Goal: Register for event/course

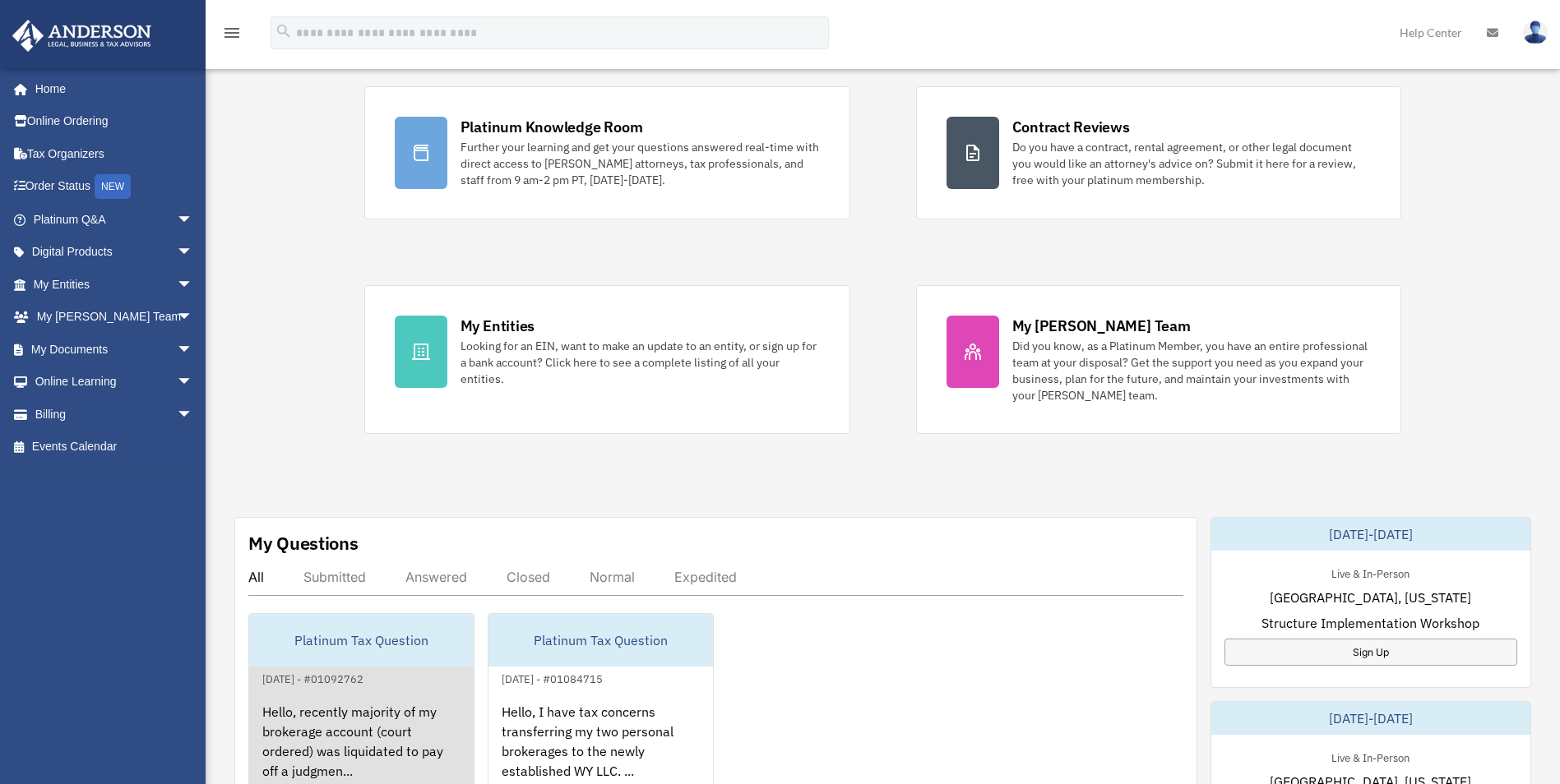
scroll to position [329, 0]
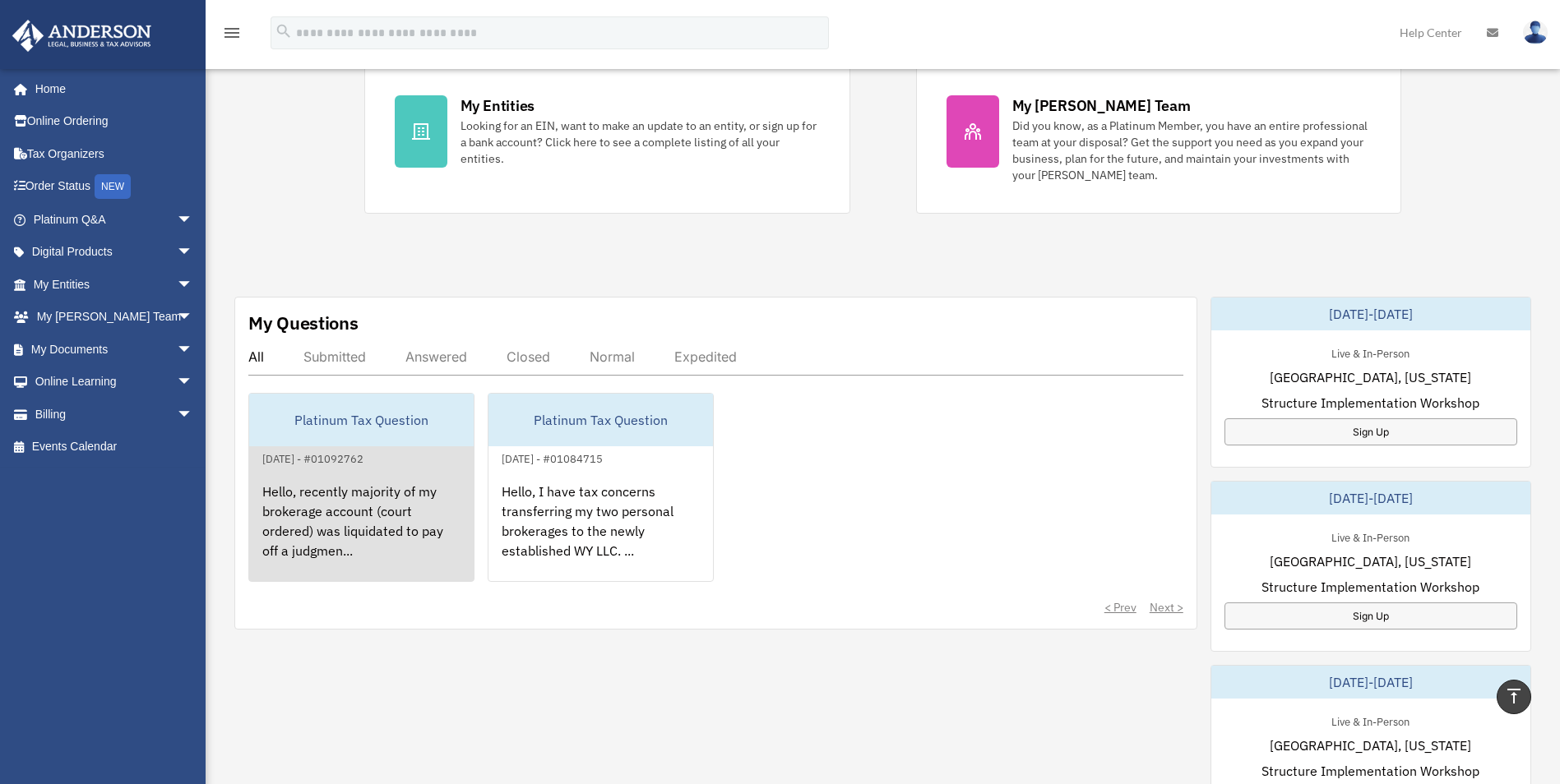
click at [385, 511] on div "Hello, recently majority of my brokerage account (court ordered) was liquidated…" at bounding box center [361, 532] width 224 height 128
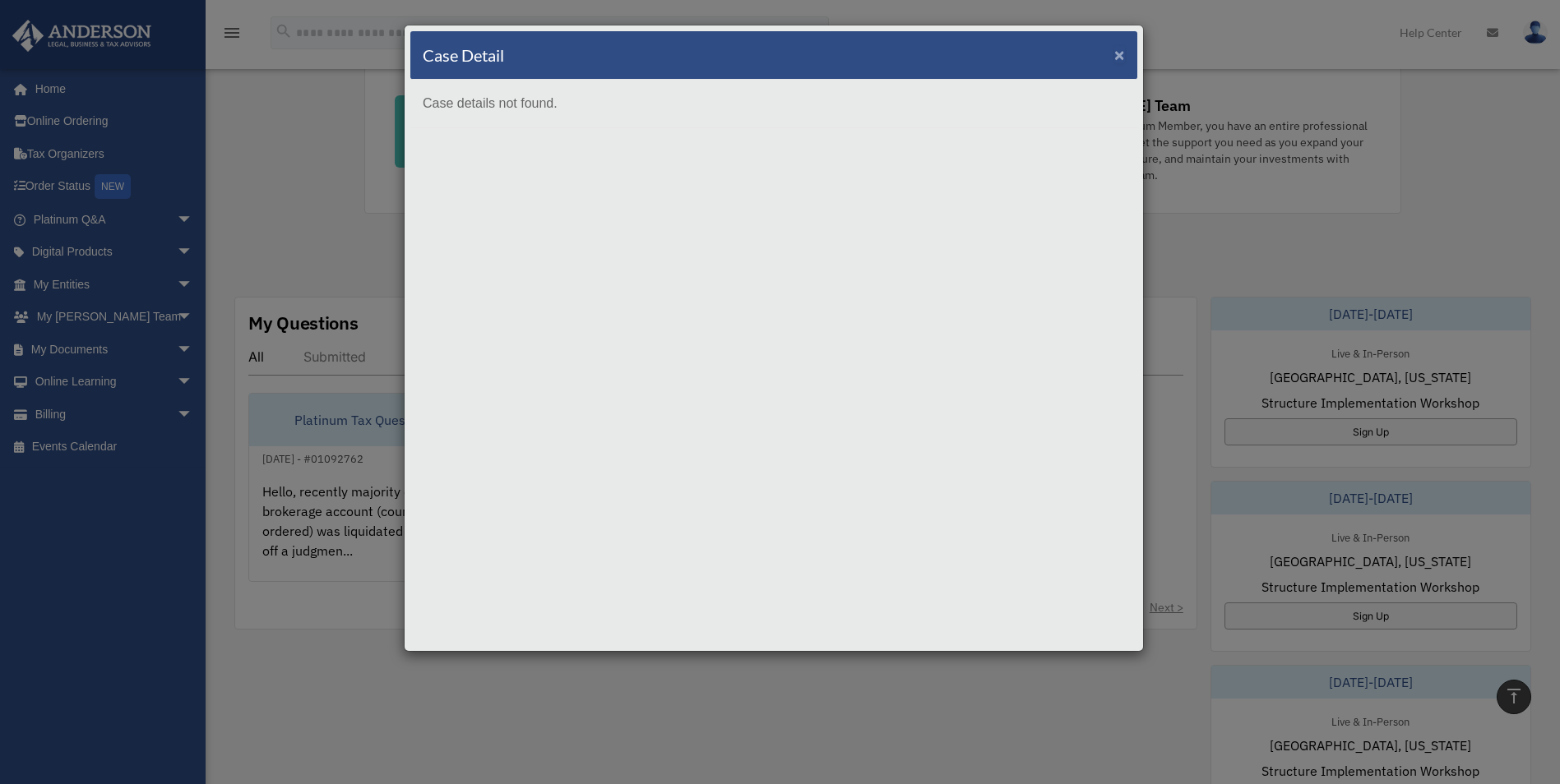
click at [1124, 45] on span "×" at bounding box center [1120, 54] width 10 height 19
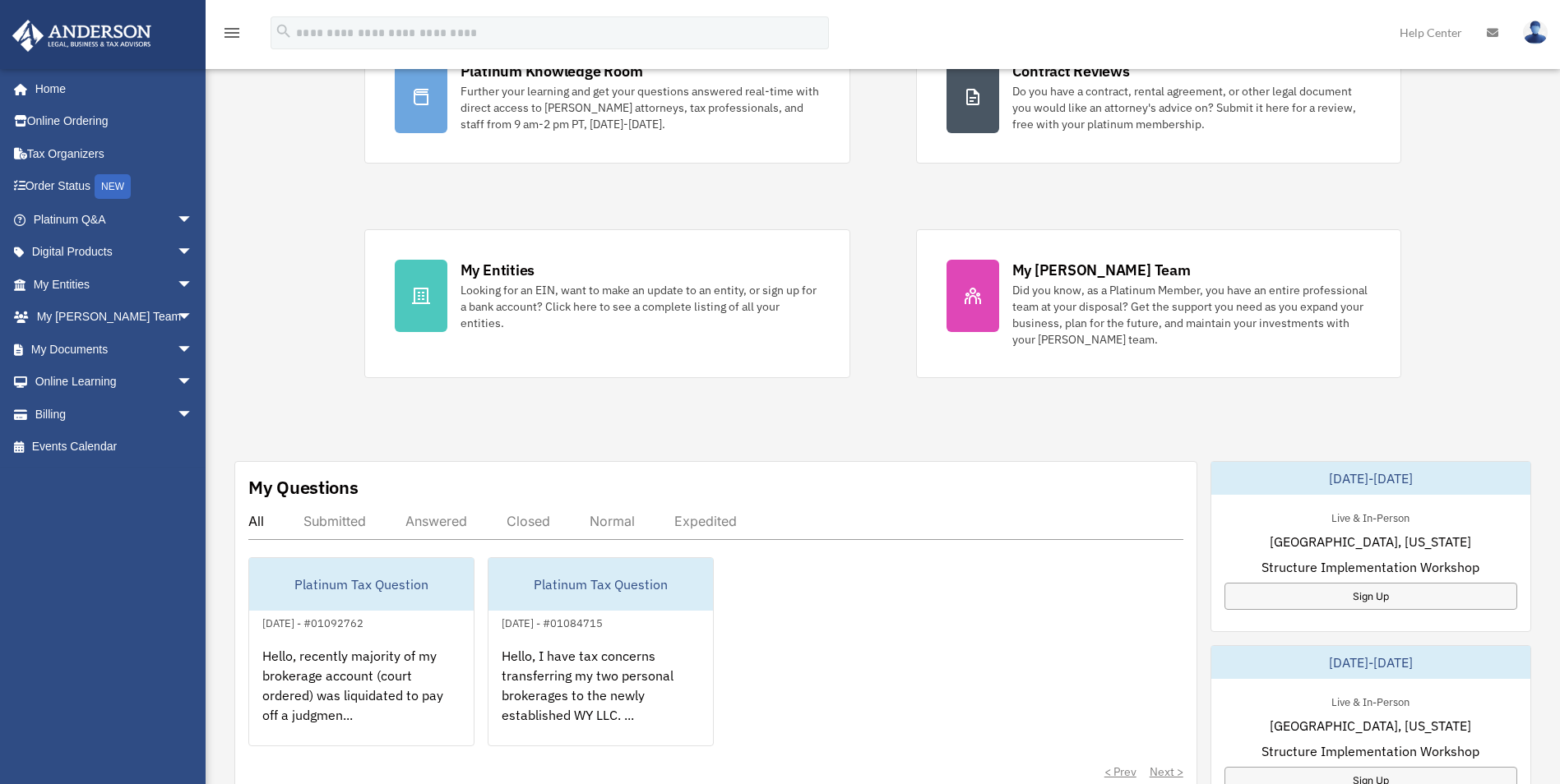
scroll to position [0, 0]
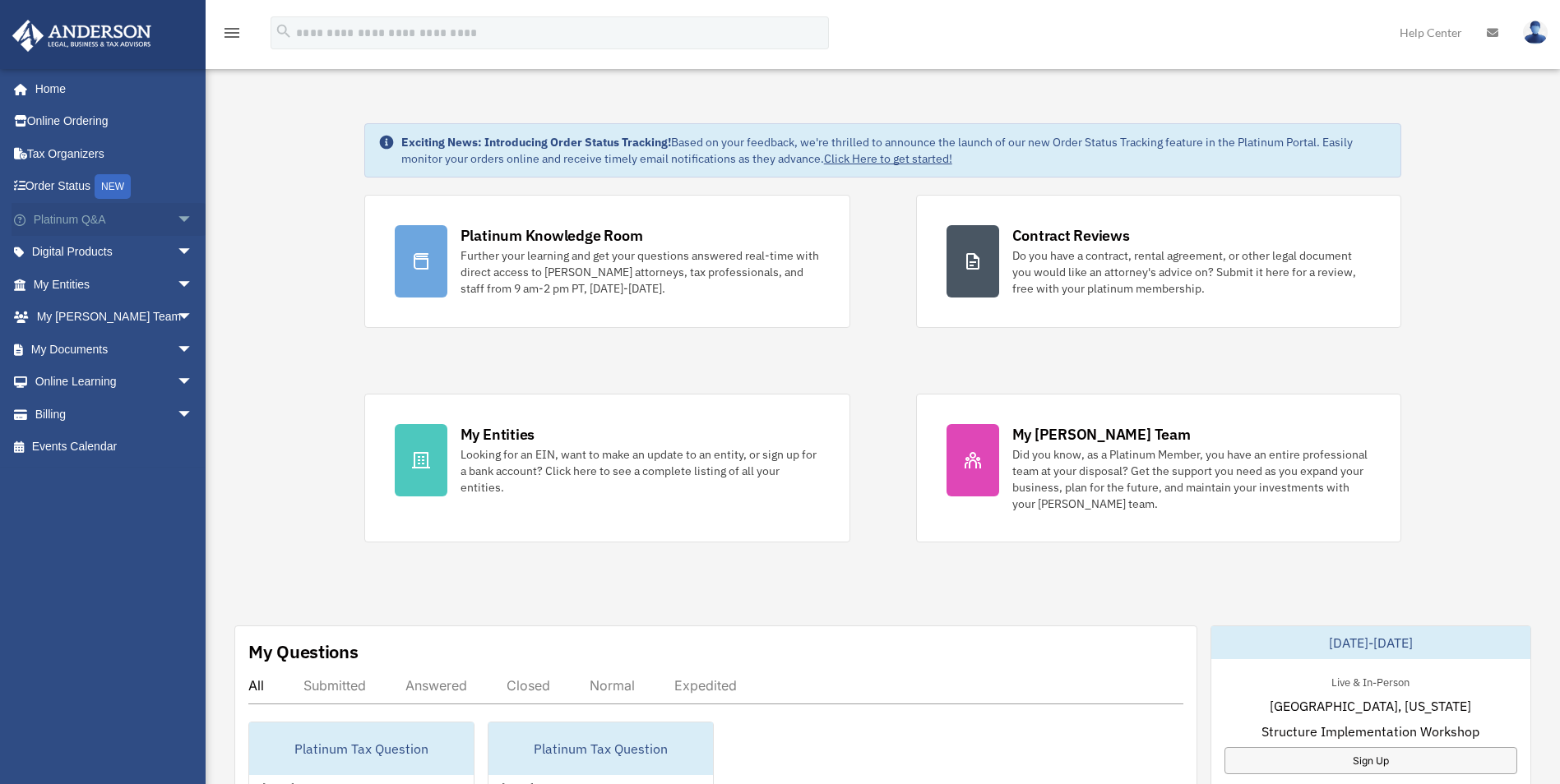
click at [177, 217] on span "arrow_drop_down" at bounding box center [193, 220] width 33 height 34
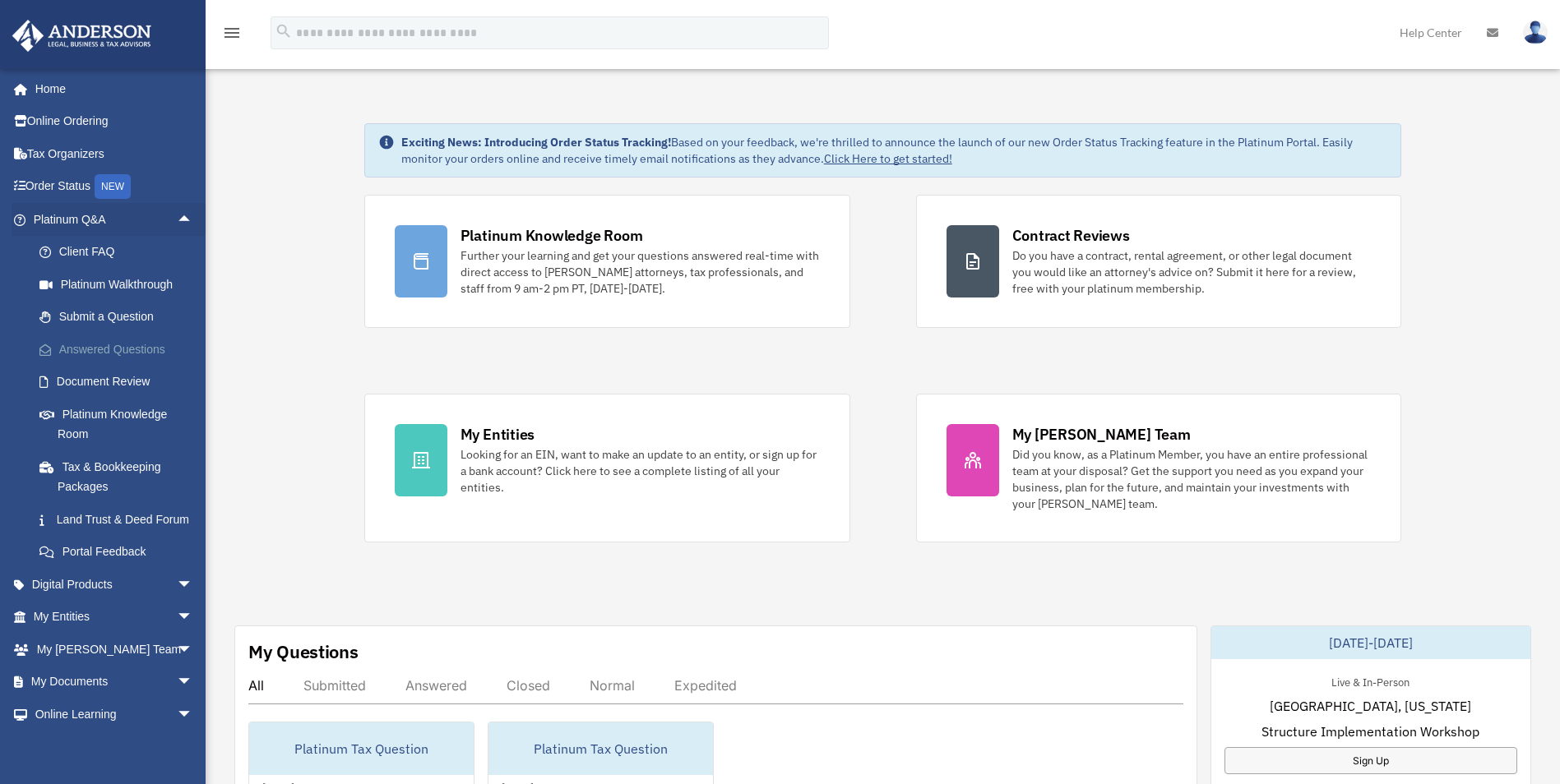
click at [137, 349] on link "Answered Questions" at bounding box center [121, 349] width 195 height 33
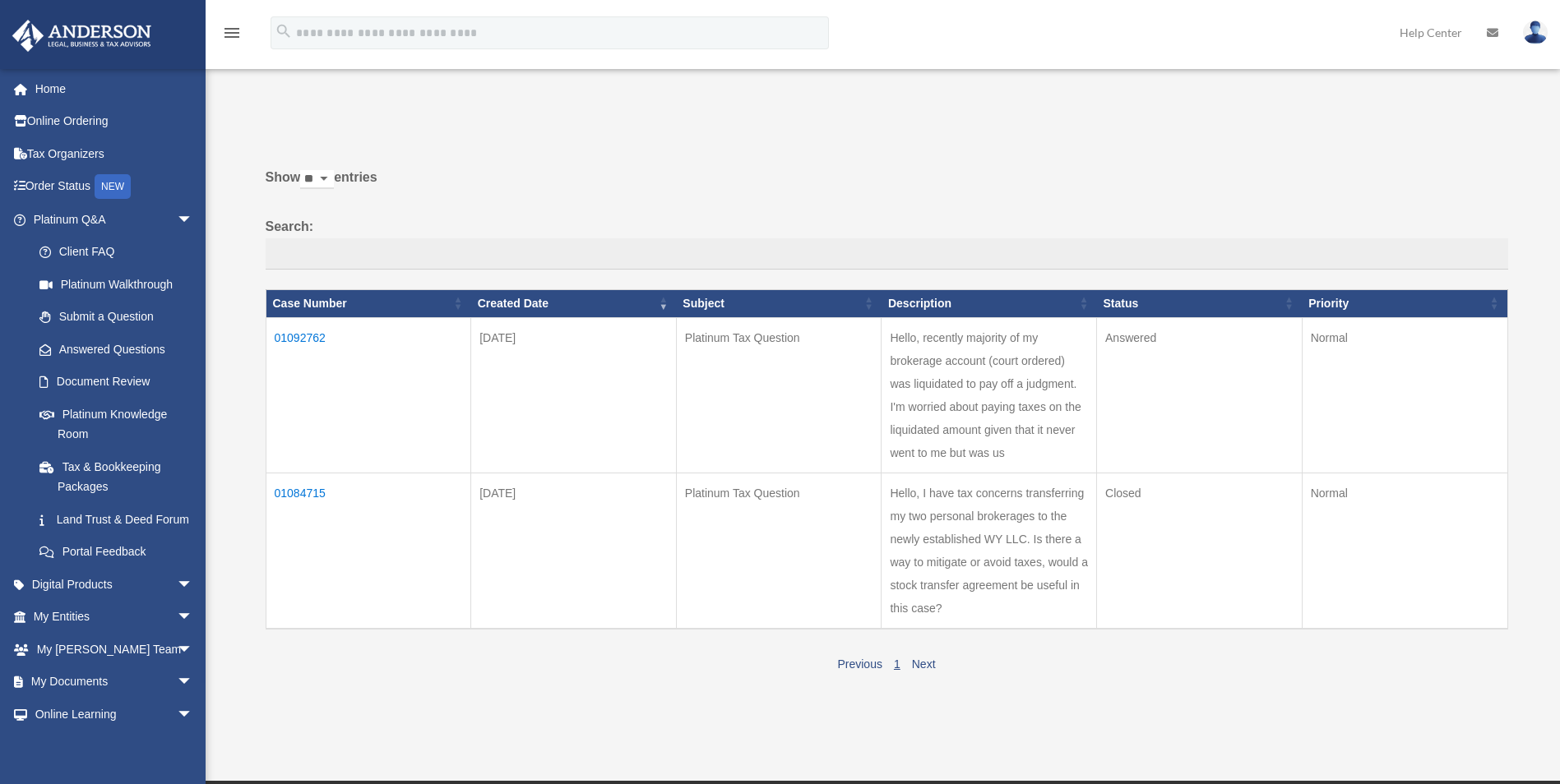
click at [300, 327] on td "01092762" at bounding box center [368, 395] width 206 height 155
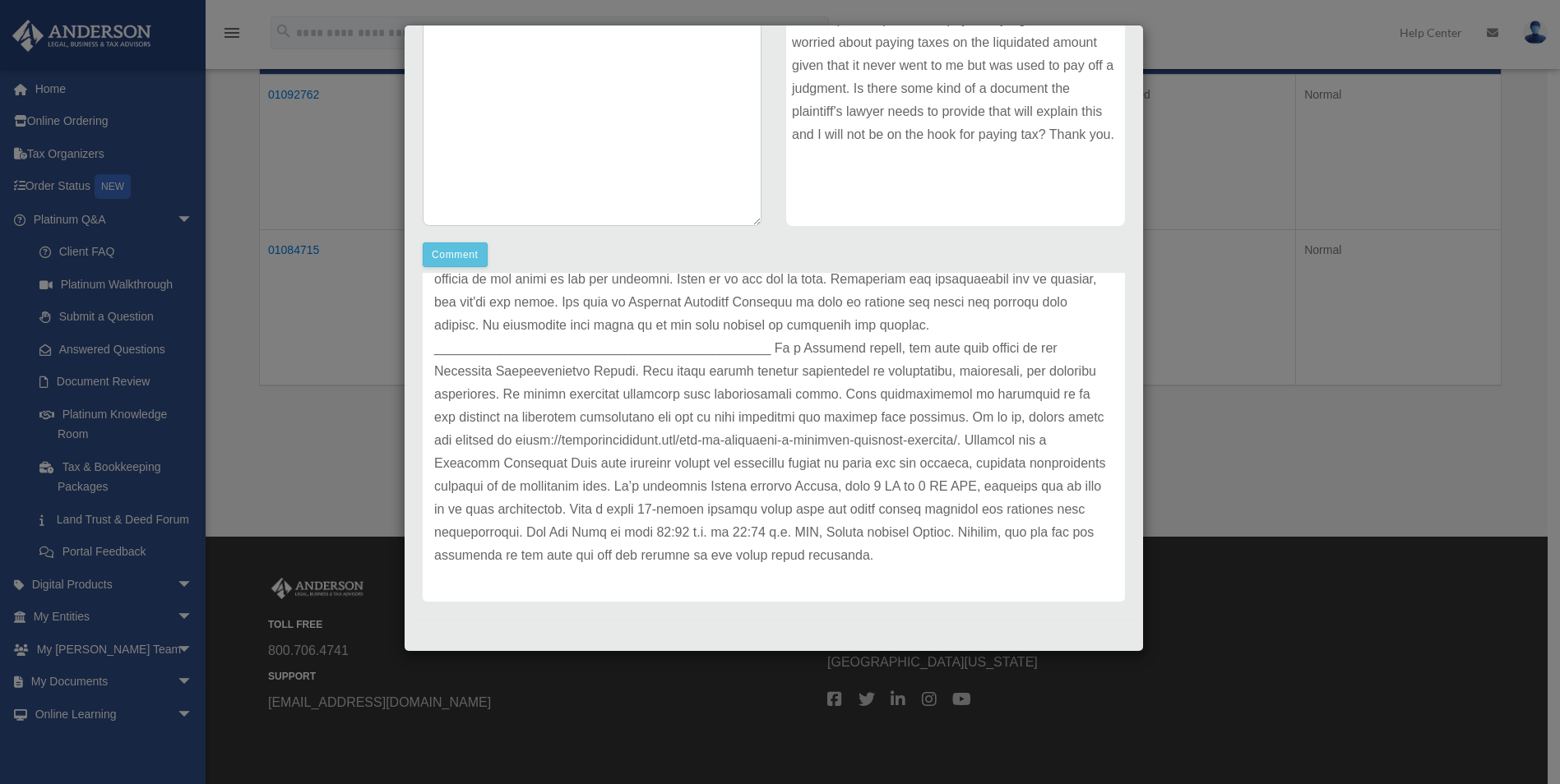
scroll to position [246, 0]
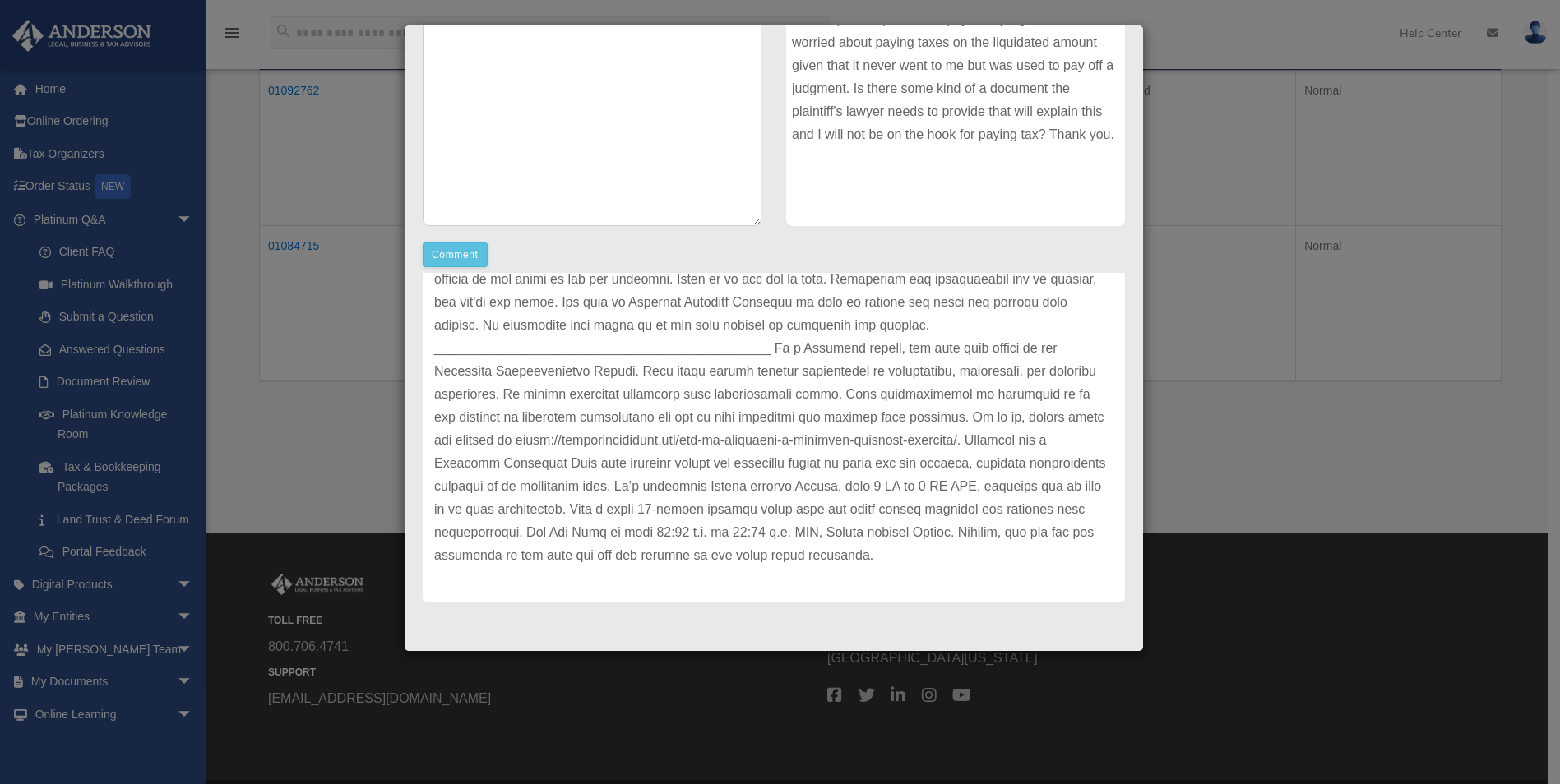
click at [290, 464] on div "Case Detail × Platinum Tax Question Case Number 01092762 Created Date August 28…" at bounding box center [780, 392] width 1560 height 784
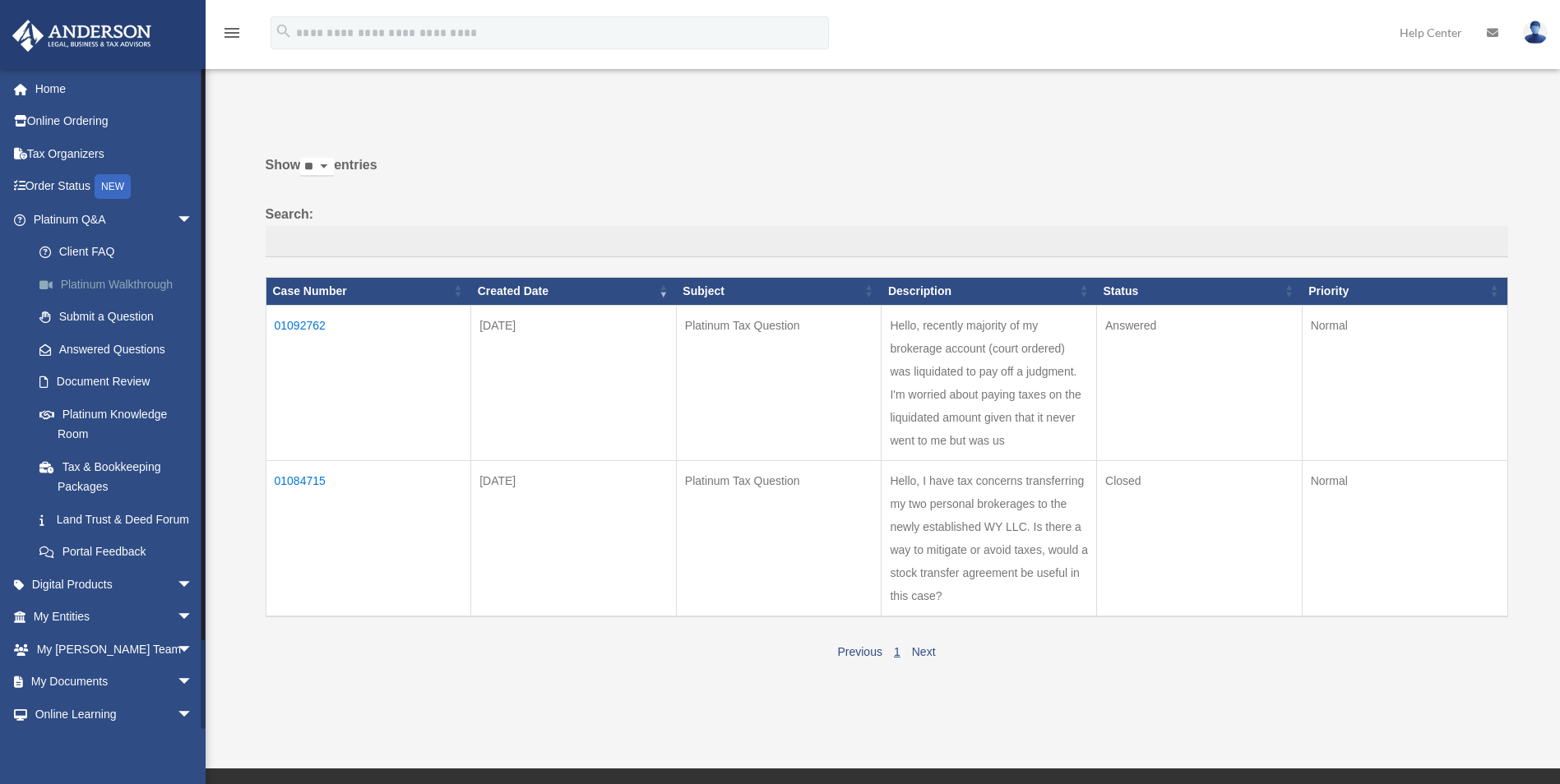
scroll to position [0, 0]
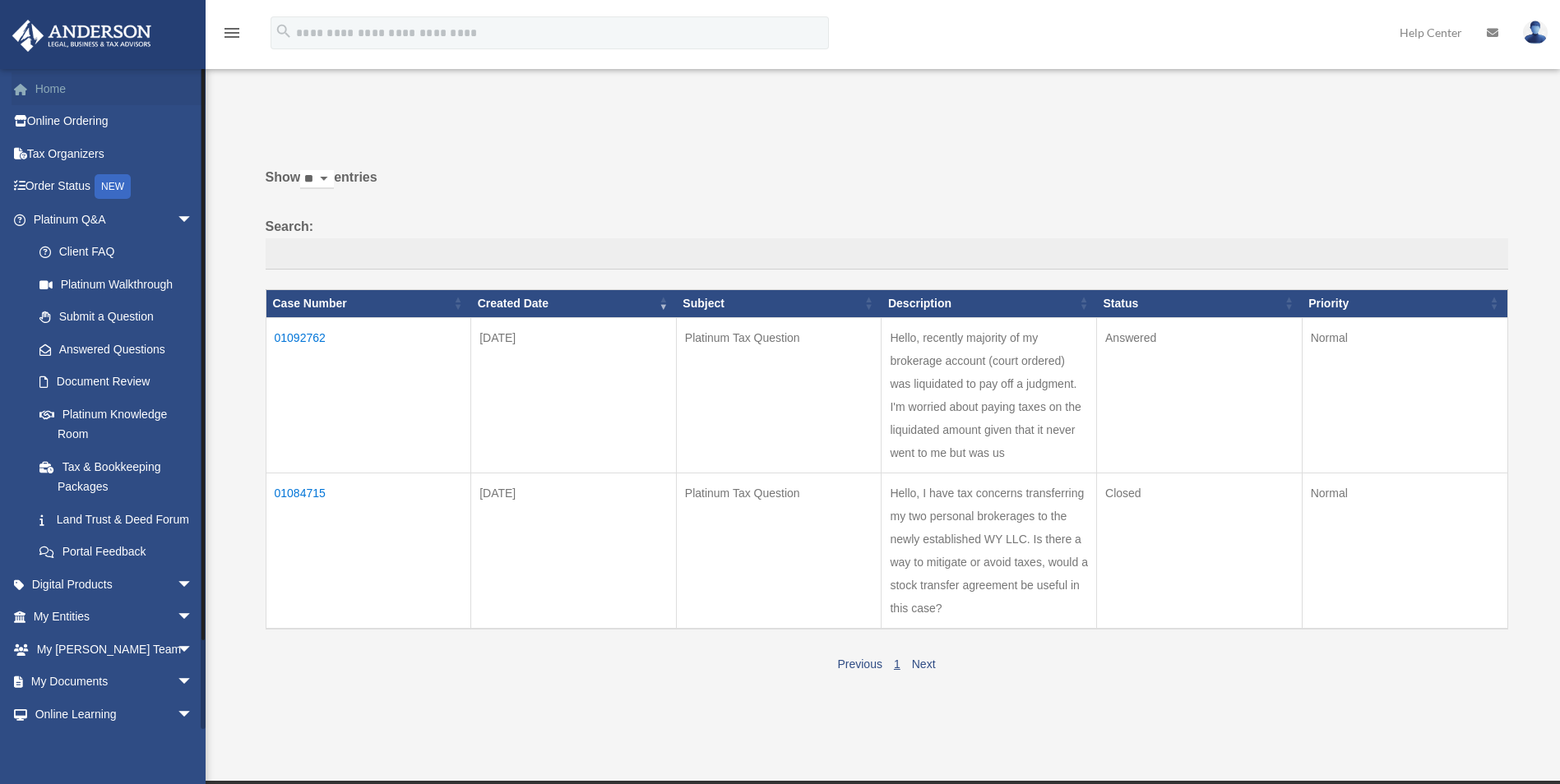
click at [57, 88] on link "Home" at bounding box center [114, 89] width 206 height 33
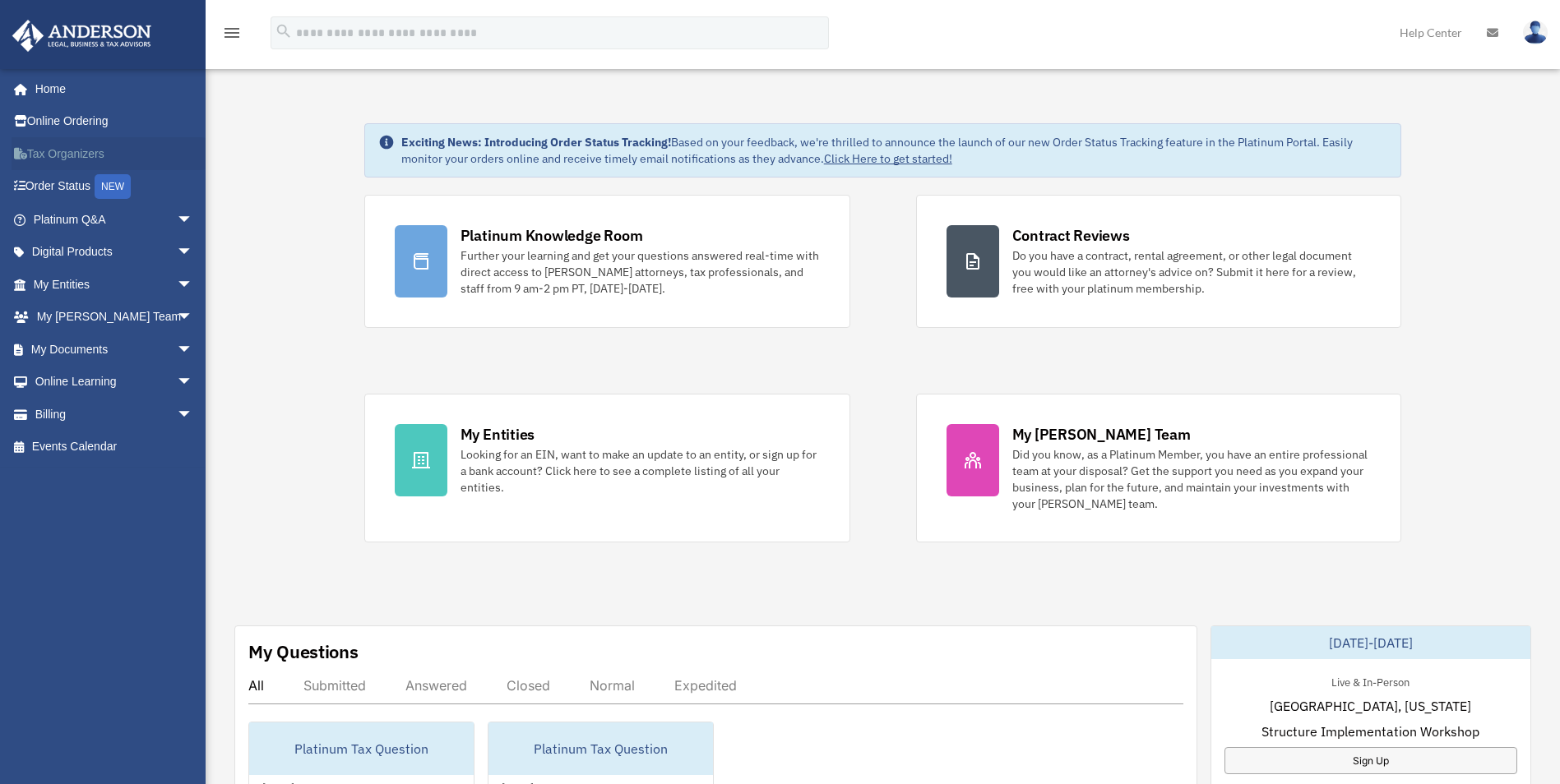
click at [63, 146] on link "Tax Organizers" at bounding box center [114, 153] width 206 height 33
click at [177, 213] on span "arrow_drop_down" at bounding box center [193, 220] width 33 height 34
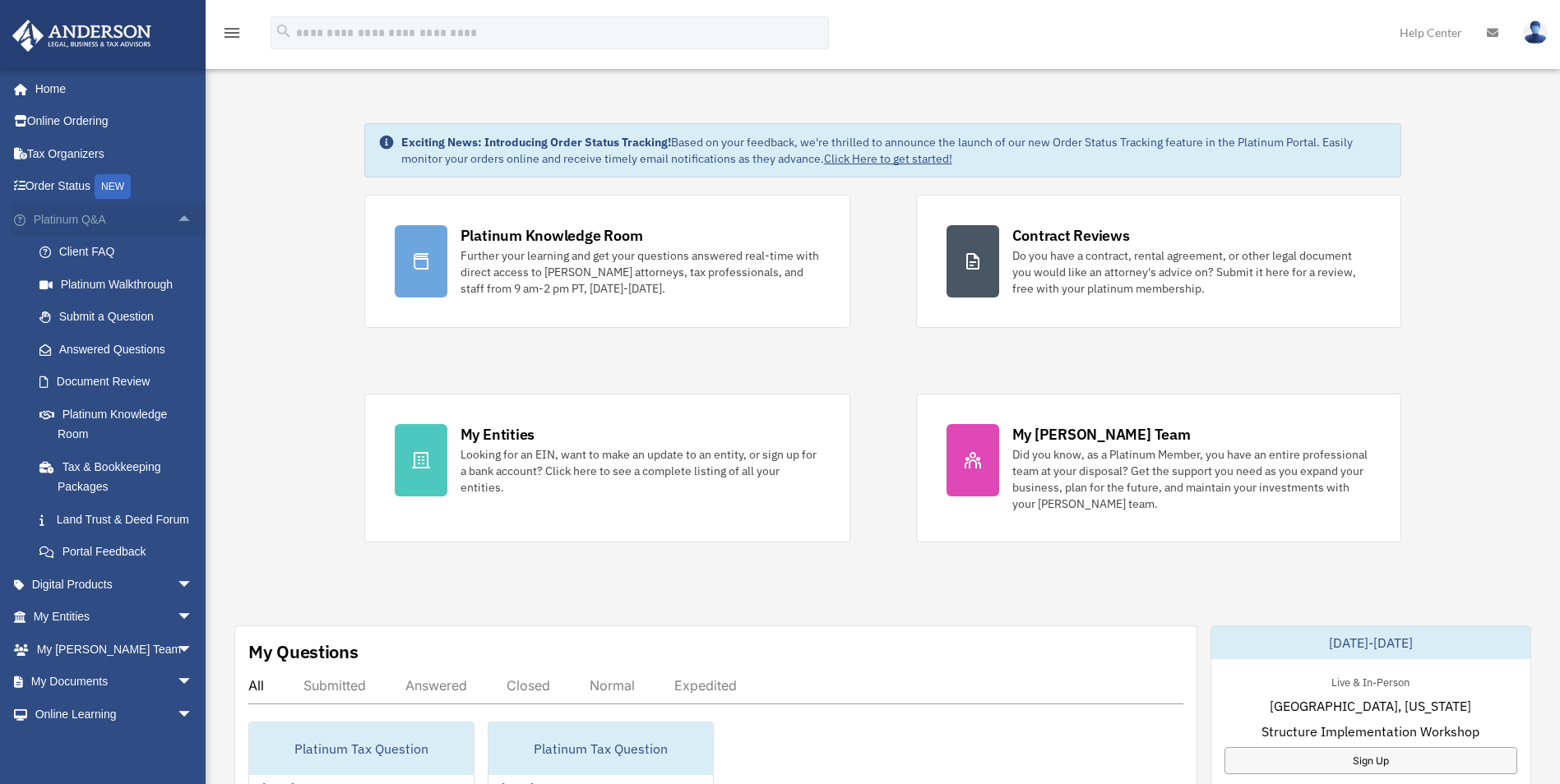
click at [177, 217] on span "arrow_drop_up" at bounding box center [193, 220] width 33 height 34
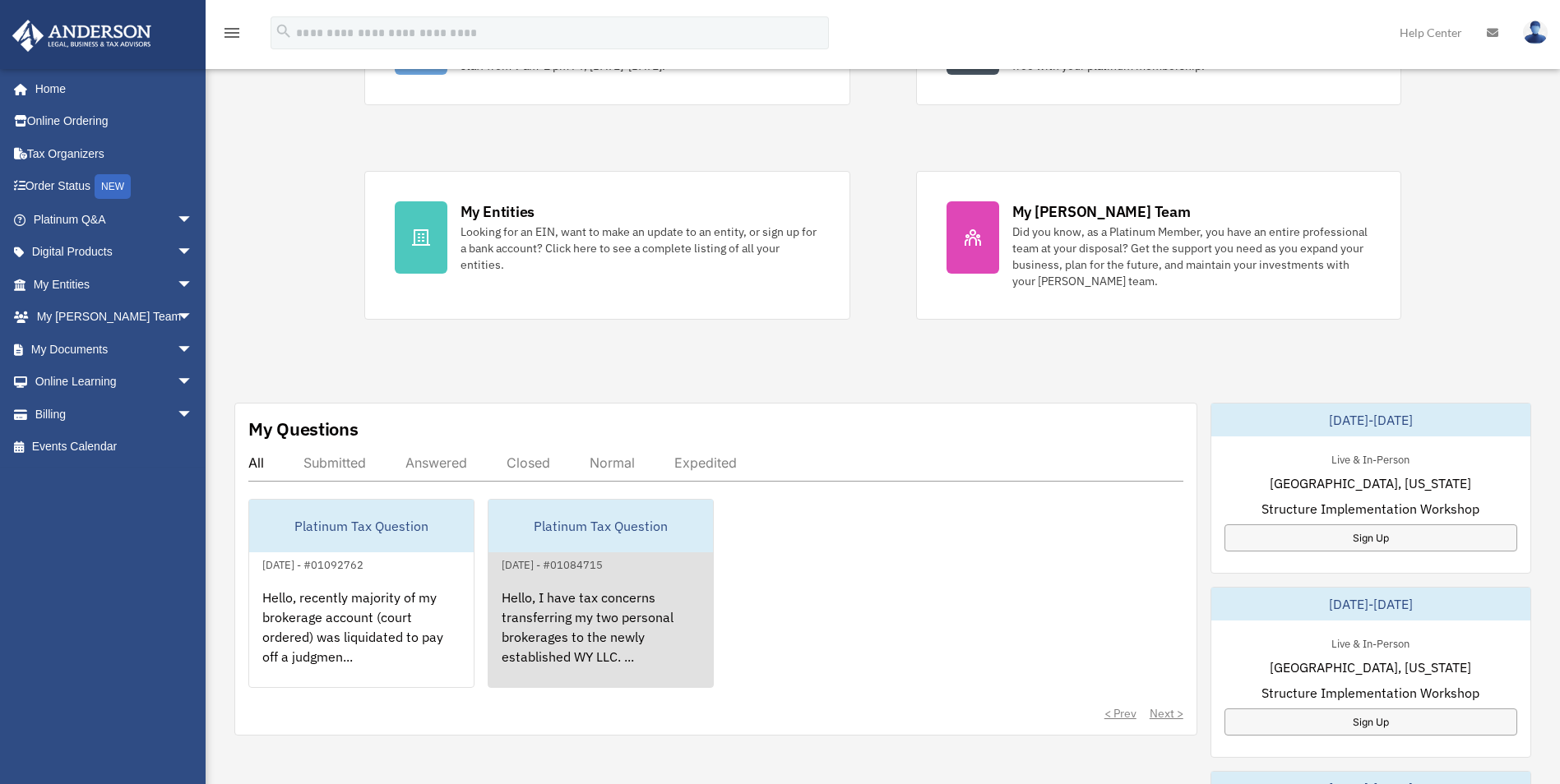
scroll to position [246, 0]
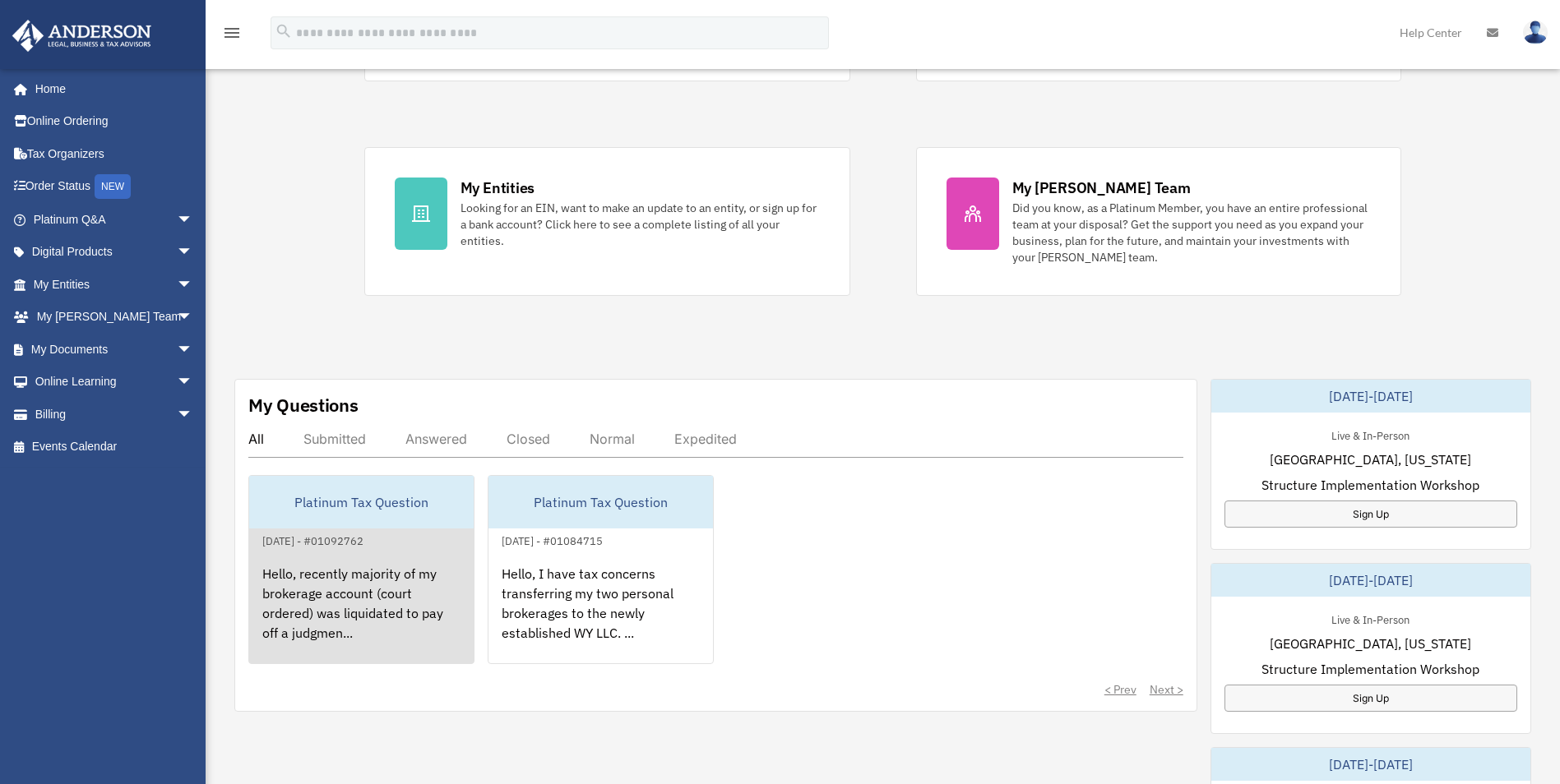
click at [309, 579] on div "Hello, recently majority of my brokerage account (court ordered) was liquidated…" at bounding box center [361, 614] width 224 height 128
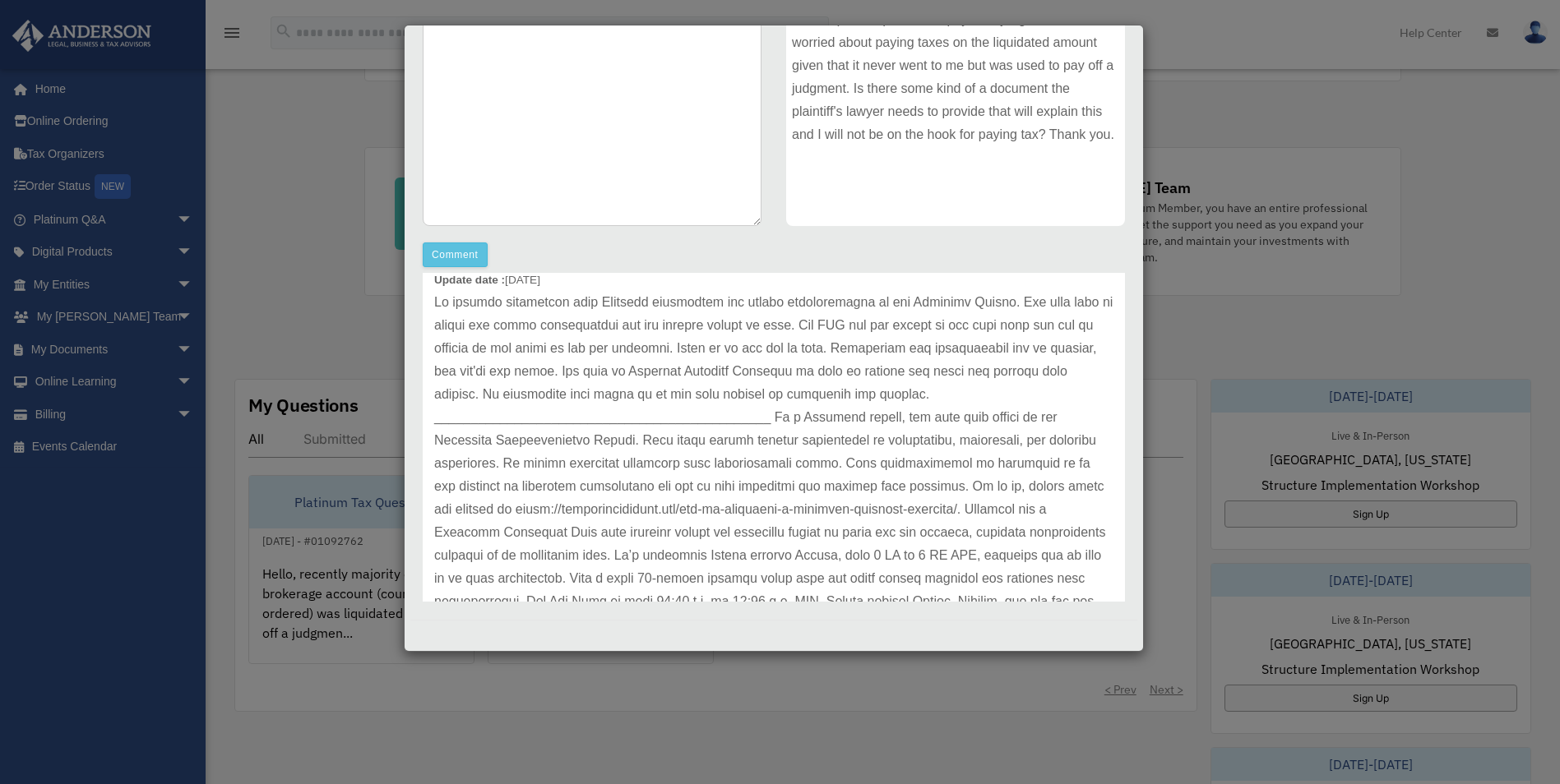
scroll to position [0, 0]
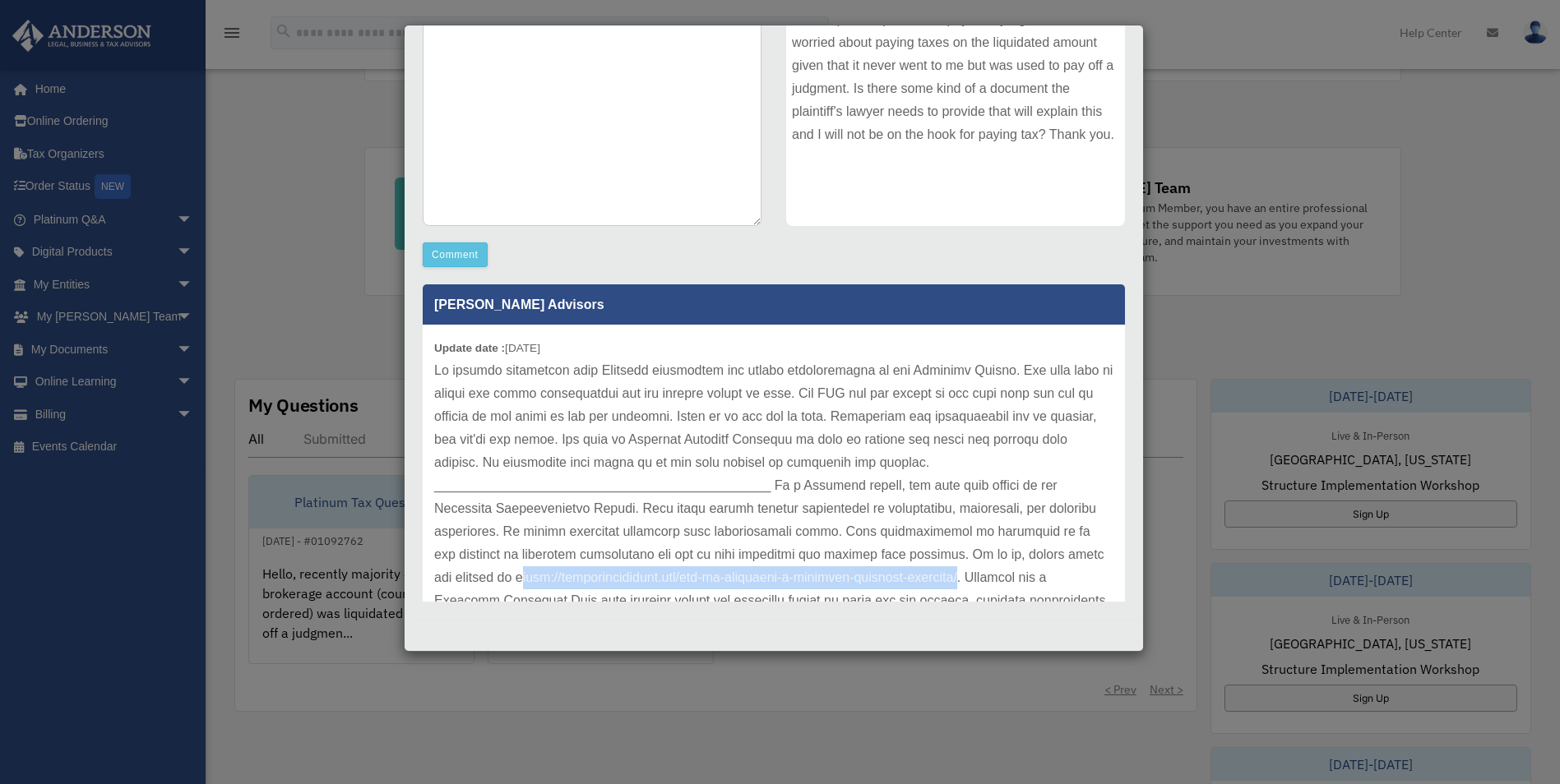
drag, startPoint x: 970, startPoint y: 576, endPoint x: 524, endPoint y: 578, distance: 446.0
click at [524, 578] on p at bounding box center [774, 532] width 679 height 345
drag, startPoint x: 524, startPoint y: 578, endPoint x: 826, endPoint y: 574, distance: 302.0
click at [808, 581] on p at bounding box center [774, 532] width 679 height 345
click at [531, 576] on p at bounding box center [774, 532] width 679 height 345
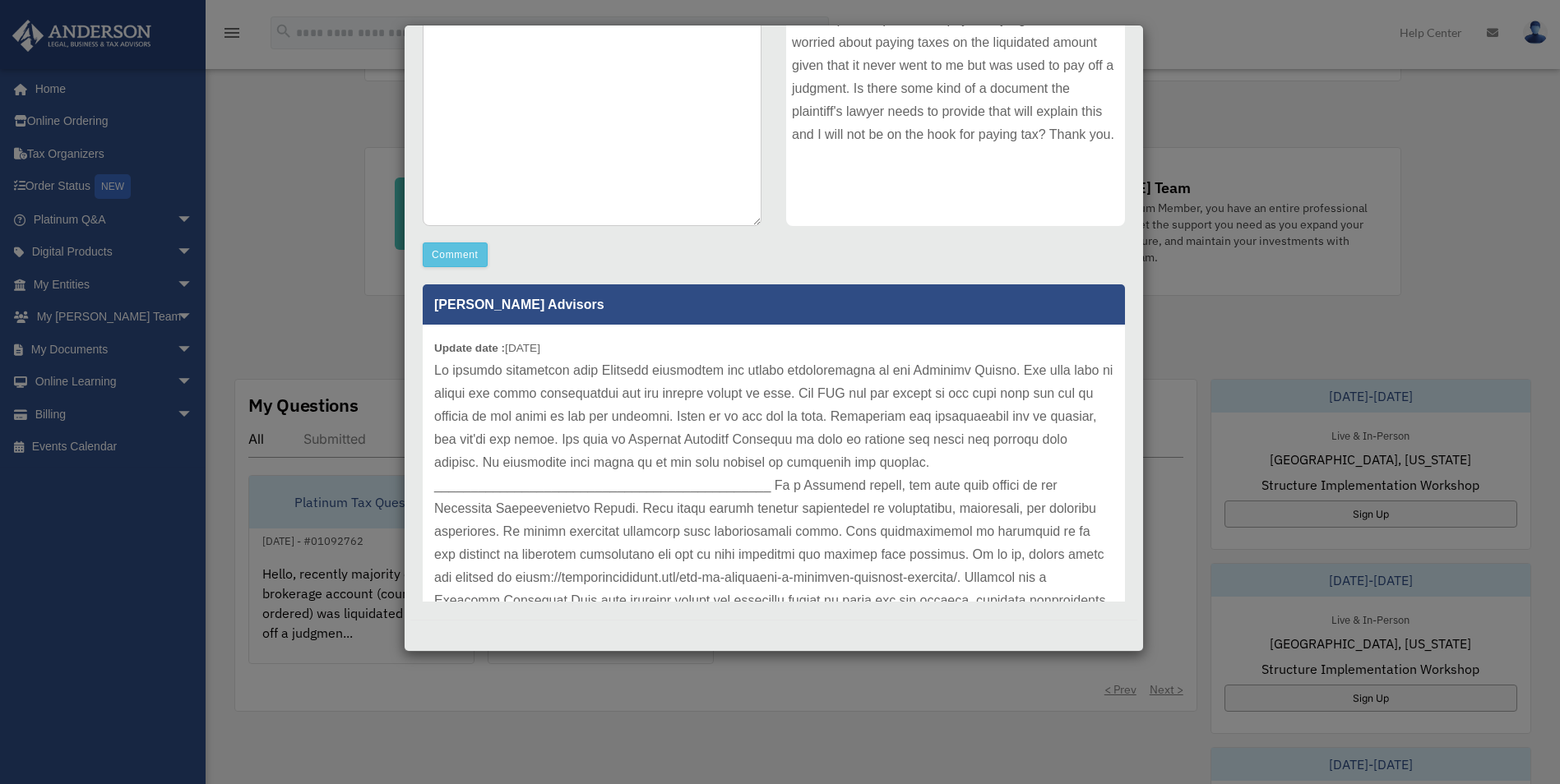
click at [520, 576] on p at bounding box center [774, 532] width 679 height 345
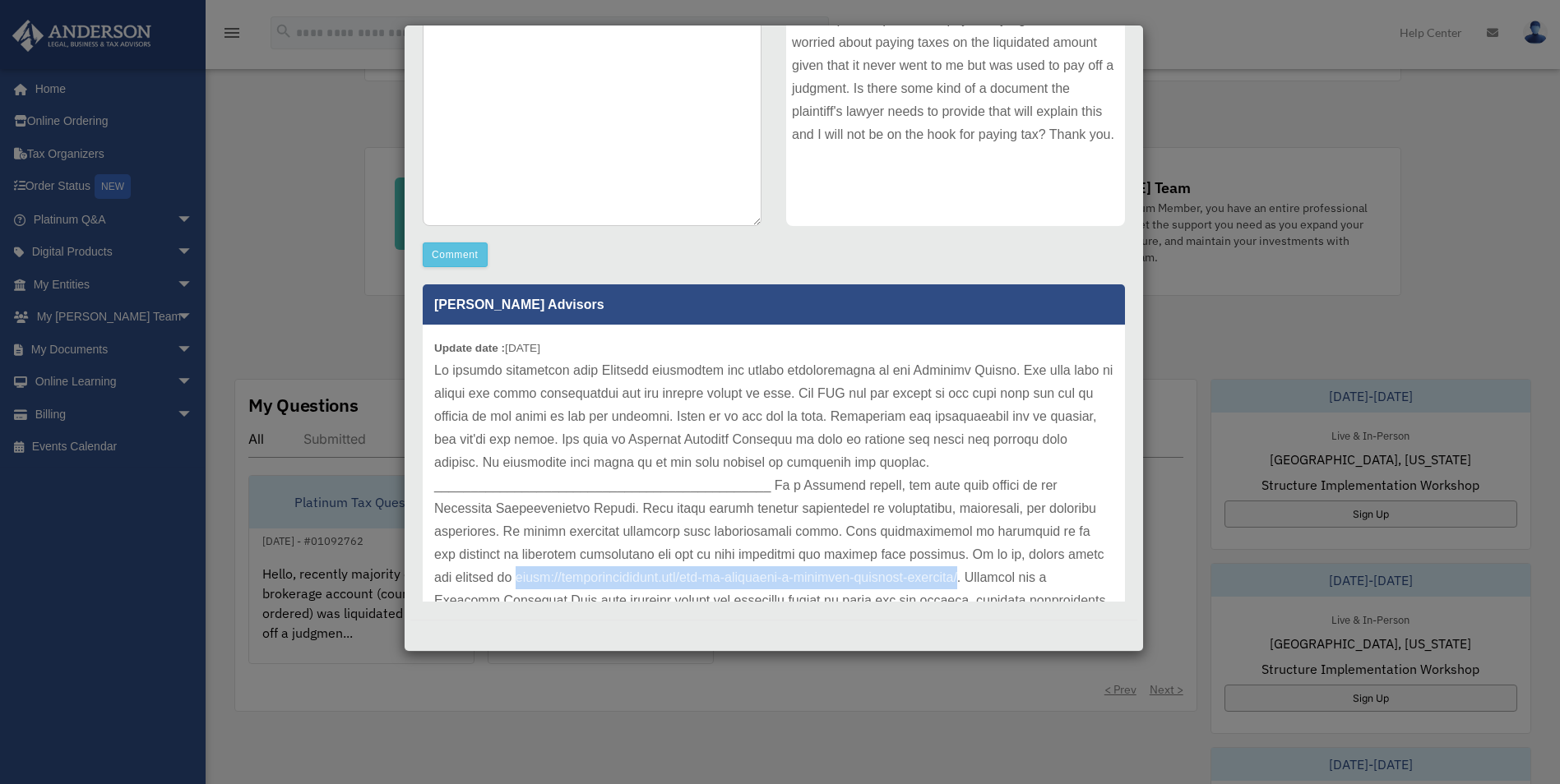
drag, startPoint x: 520, startPoint y: 576, endPoint x: 970, endPoint y: 576, distance: 450.0
click at [970, 576] on p at bounding box center [774, 532] width 679 height 345
copy p "https://andersonadvisors.com/how-to-structure-a-business-workshop-training/"
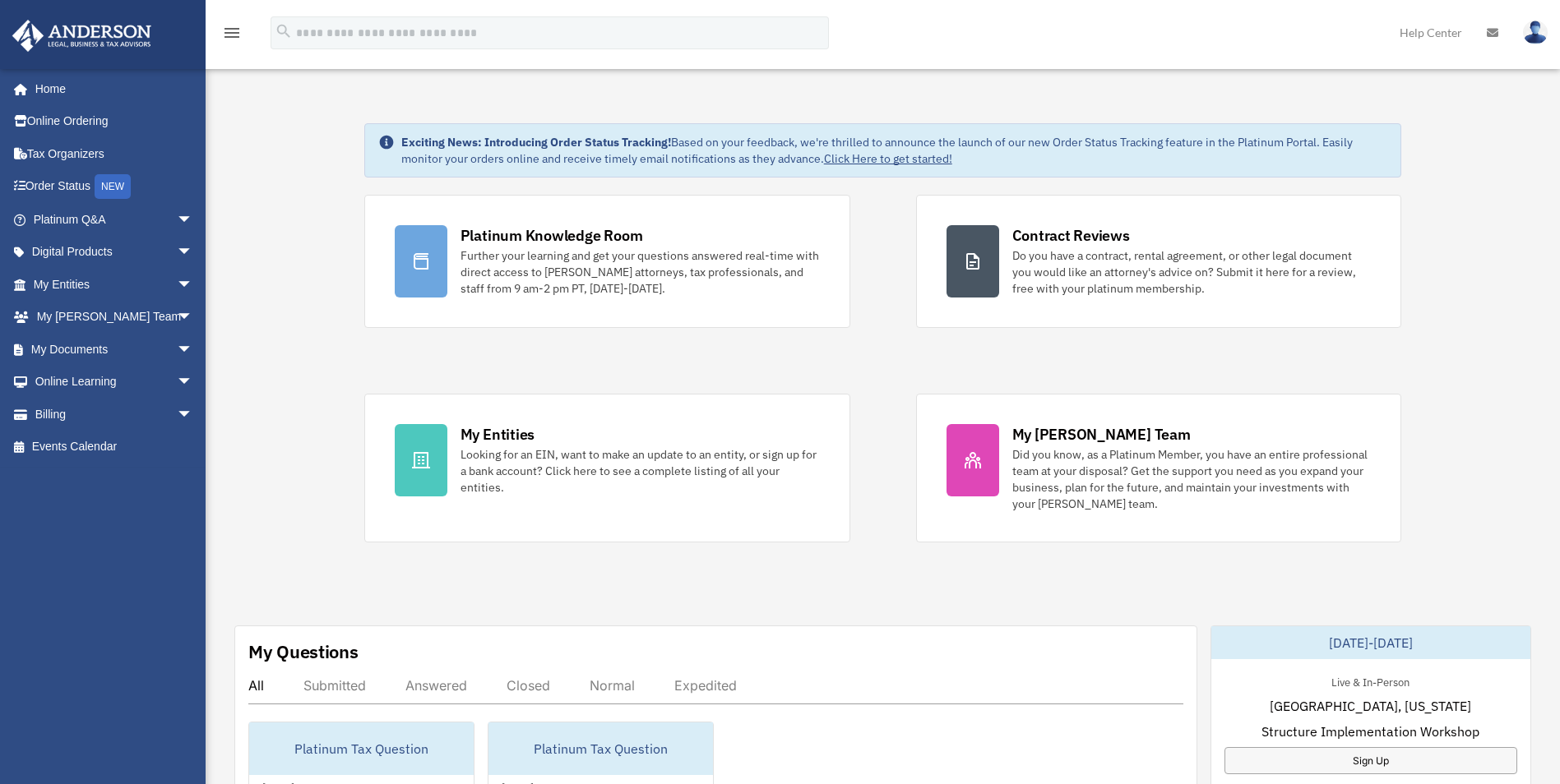
scroll to position [246, 0]
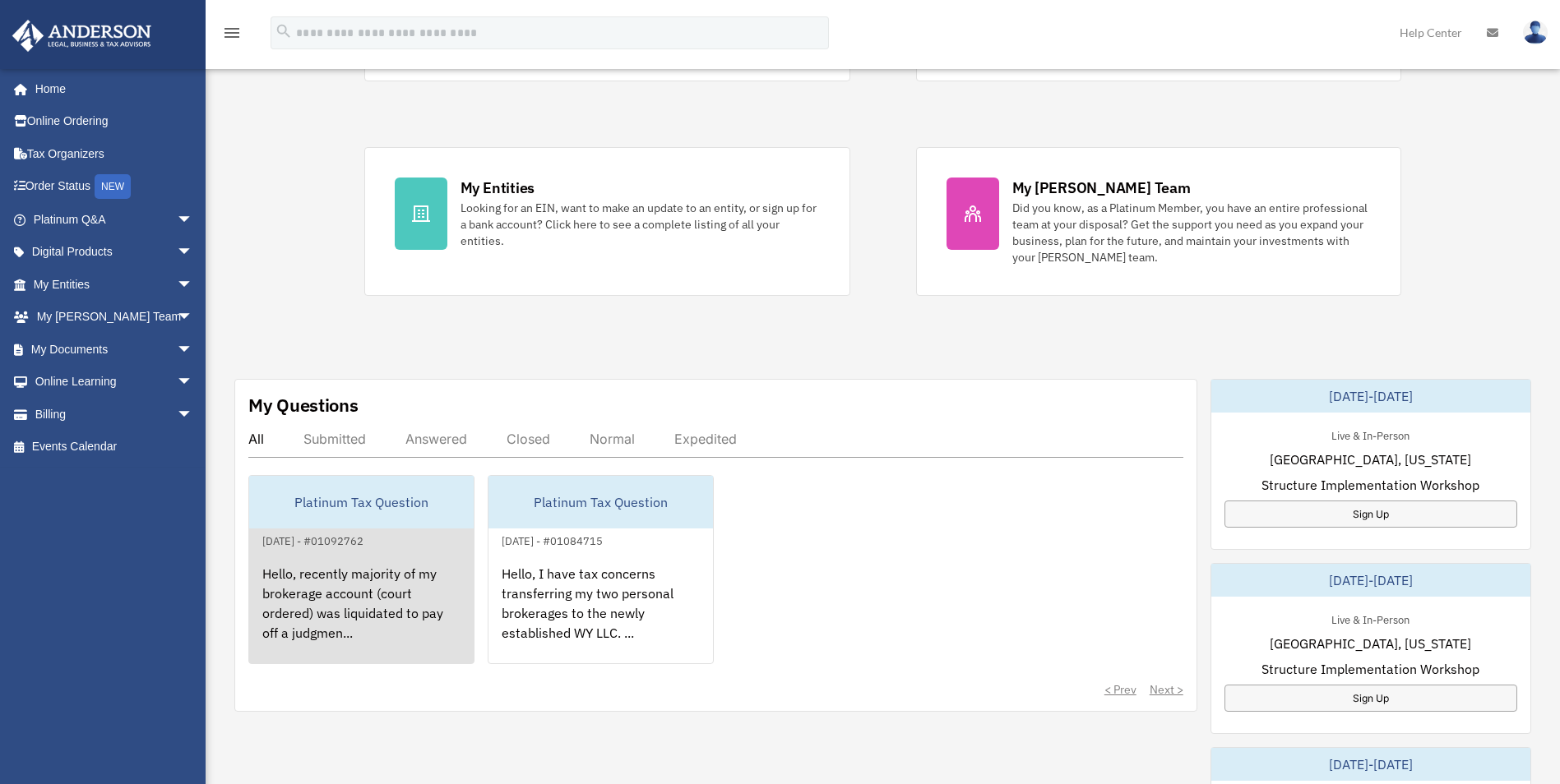
click at [378, 638] on div "Hello, recently majority of my brokerage account (court ordered) was liquidated…" at bounding box center [361, 614] width 224 height 128
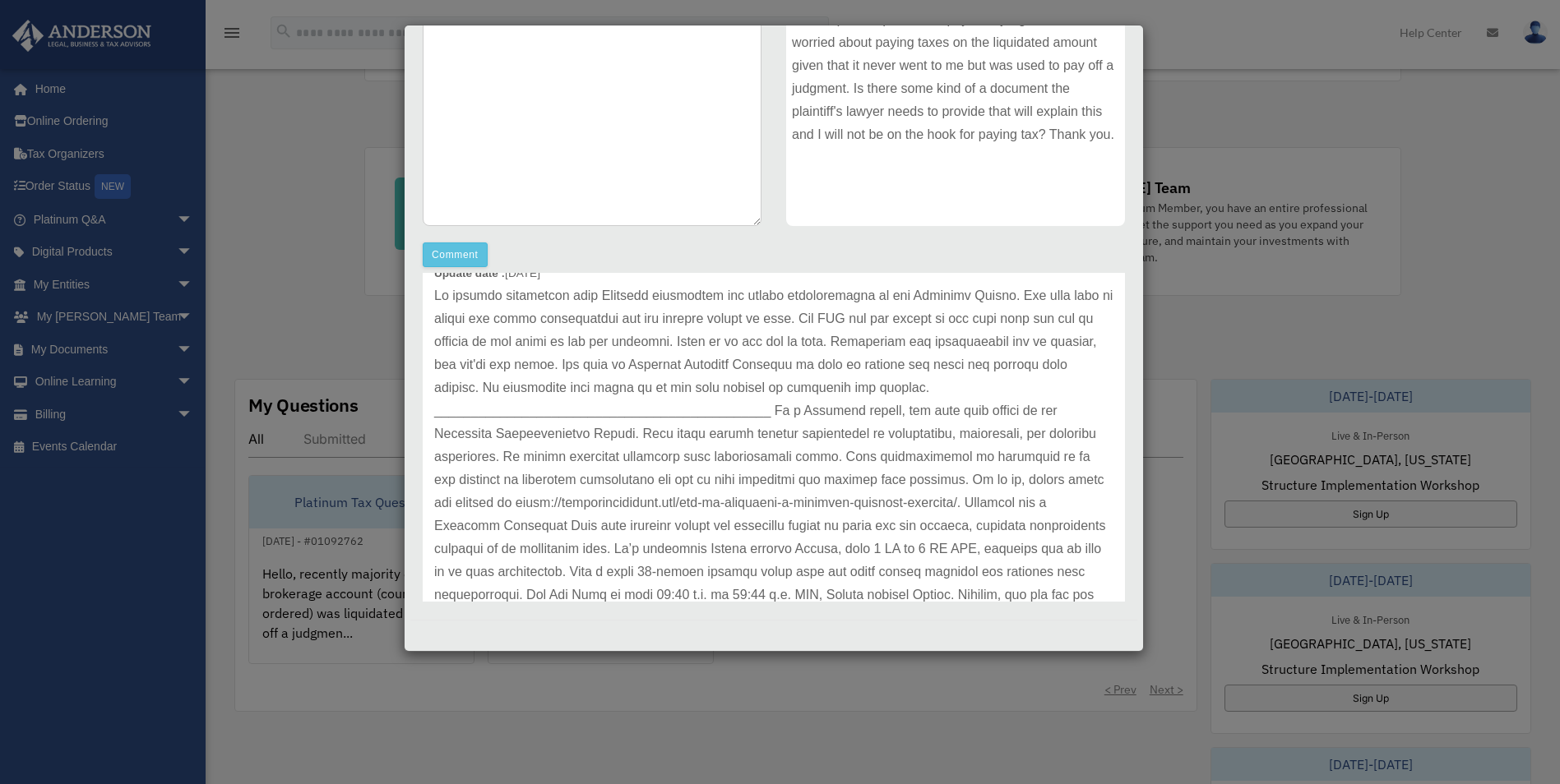
scroll to position [137, 0]
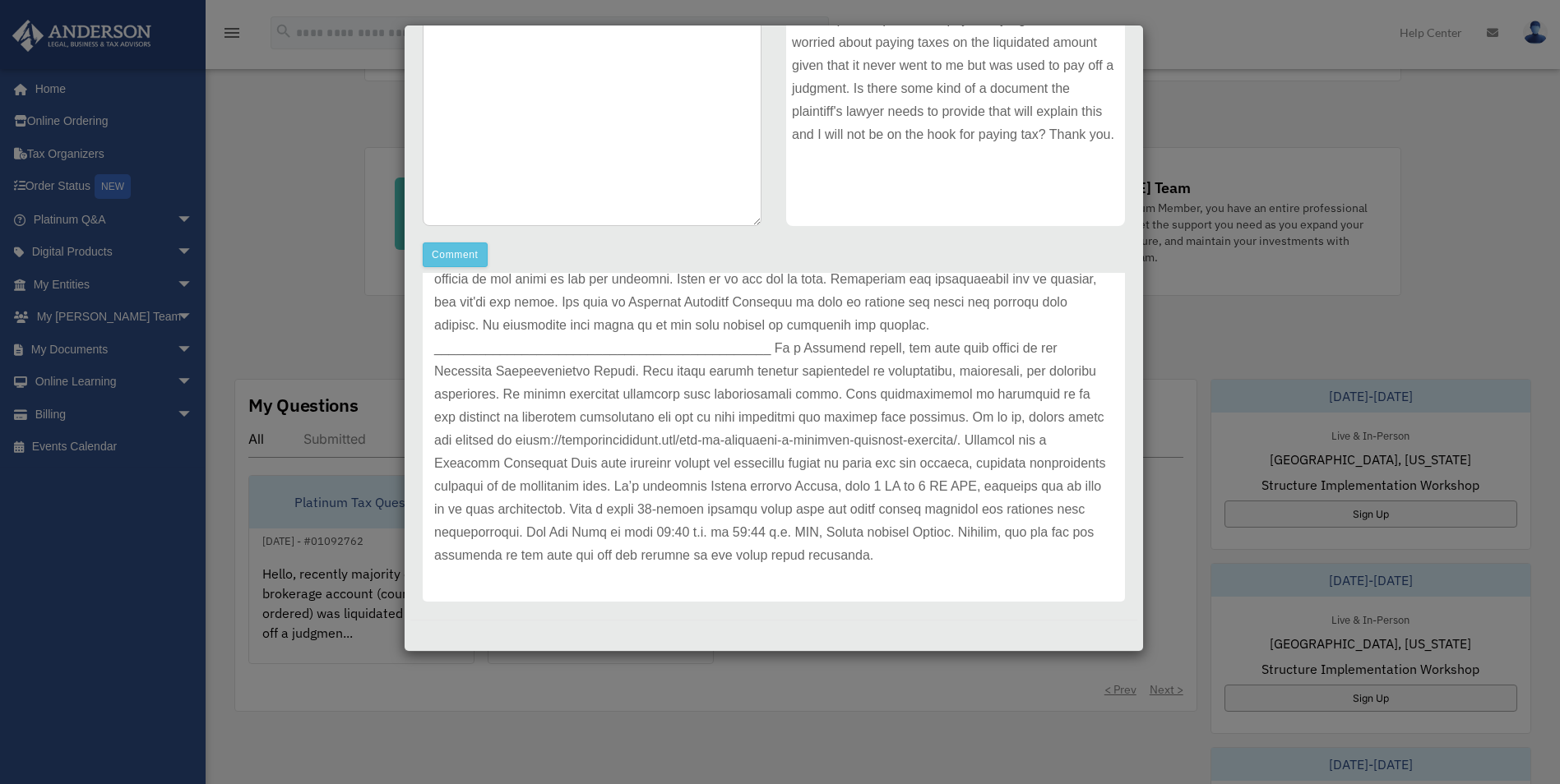
click at [287, 190] on div "Case Detail × Platinum Tax Question Case Number 01092762 Created Date August 28…" at bounding box center [780, 392] width 1560 height 784
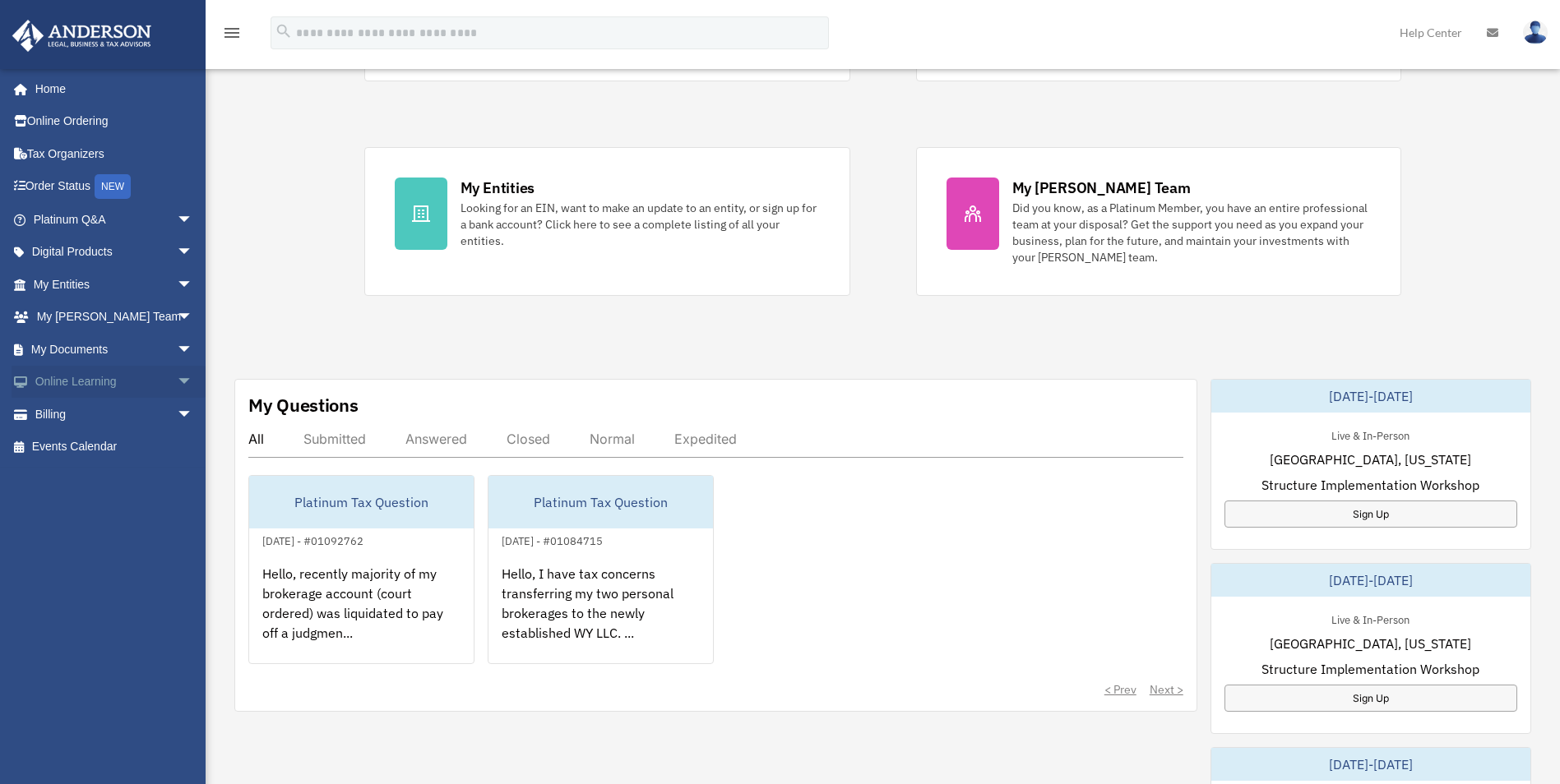
click at [177, 382] on span "arrow_drop_down" at bounding box center [193, 383] width 33 height 34
click at [96, 412] on link "Courses" at bounding box center [121, 414] width 195 height 33
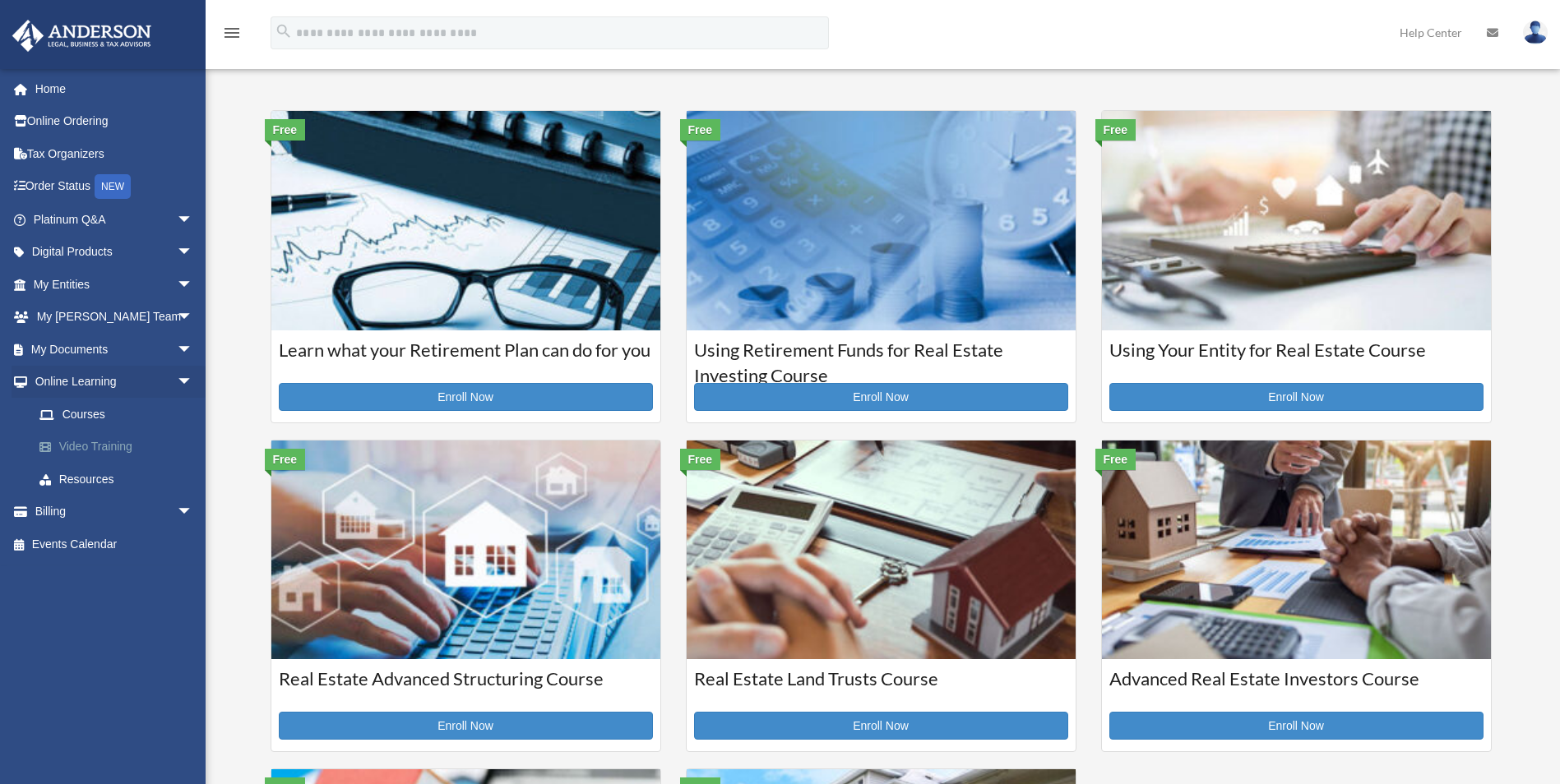
click at [109, 446] on link "Video Training" at bounding box center [121, 447] width 195 height 33
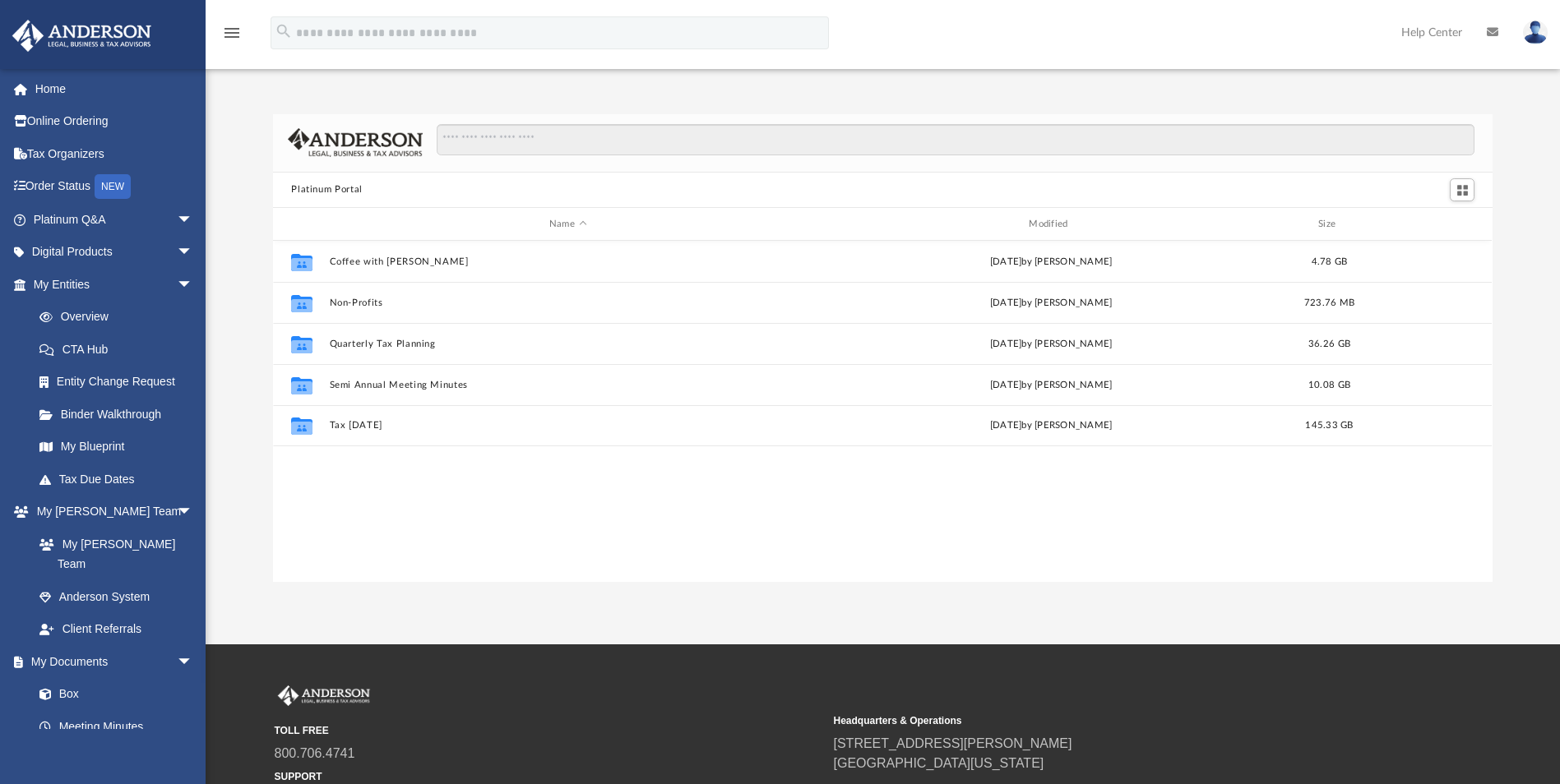
scroll to position [362, 1207]
click at [177, 645] on span "arrow_drop_down" at bounding box center [193, 662] width 33 height 34
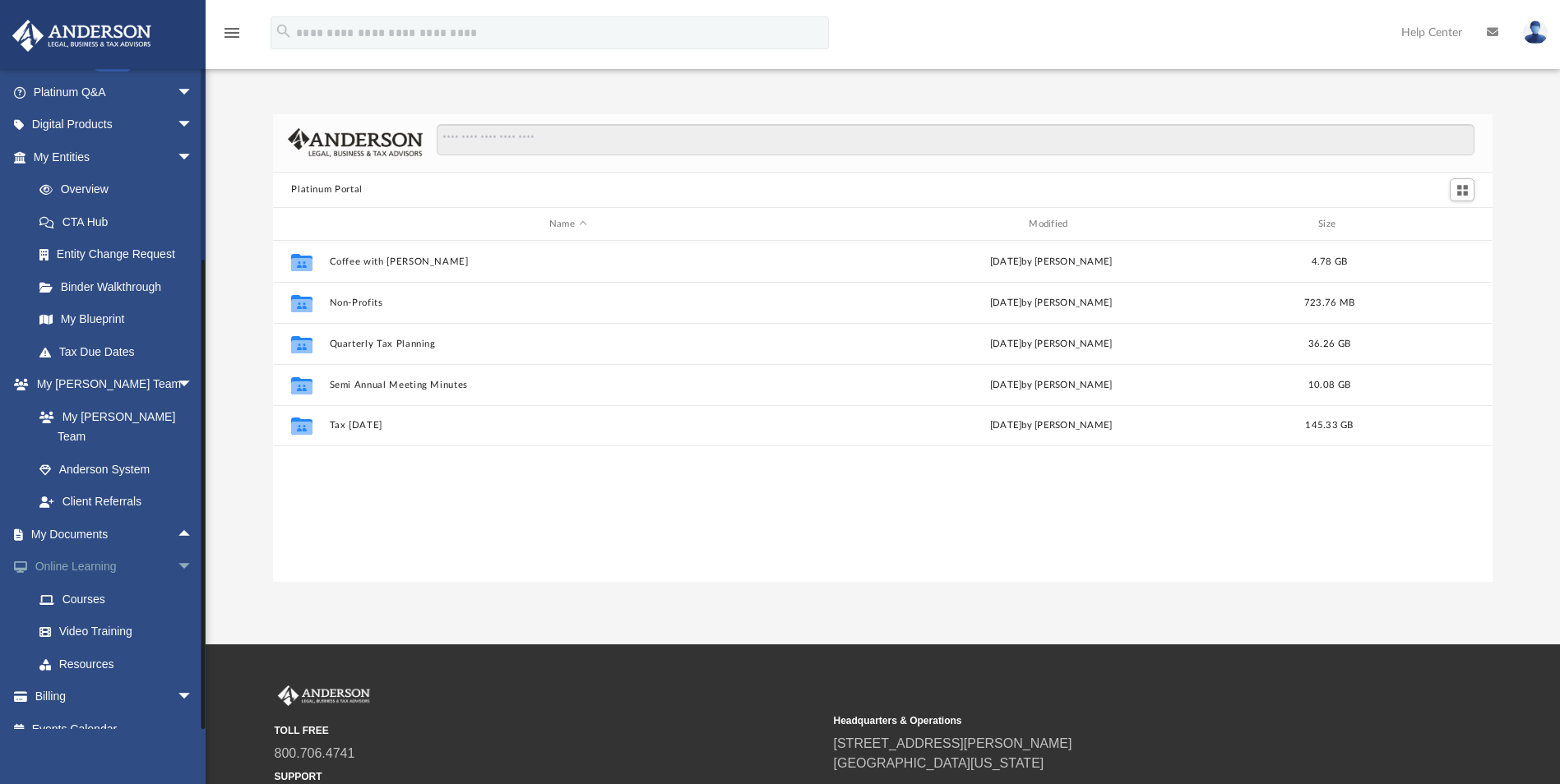
click at [177, 551] on span "arrow_drop_down" at bounding box center [193, 567] width 33 height 34
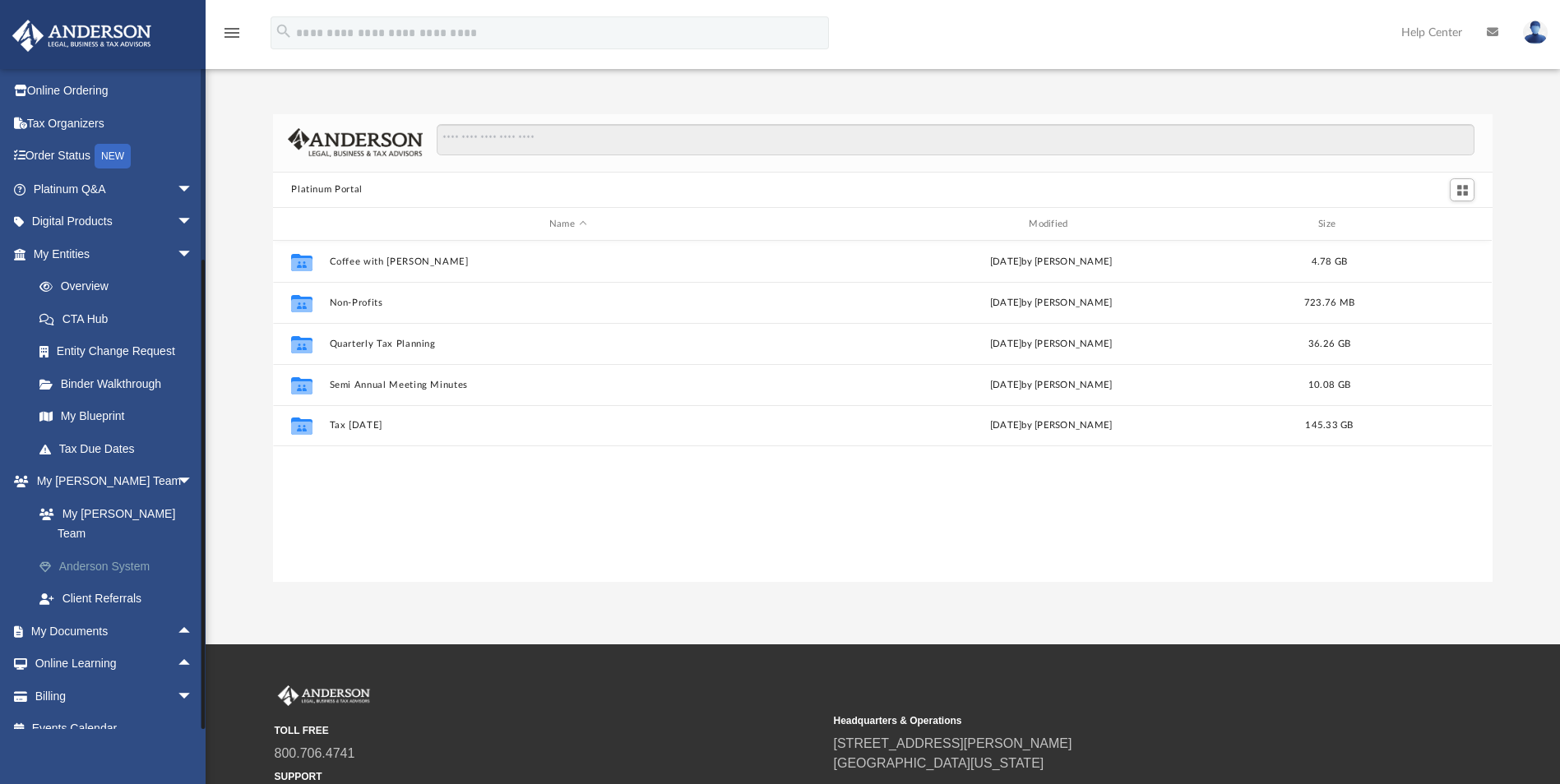
click at [121, 550] on link "Anderson System" at bounding box center [121, 566] width 195 height 33
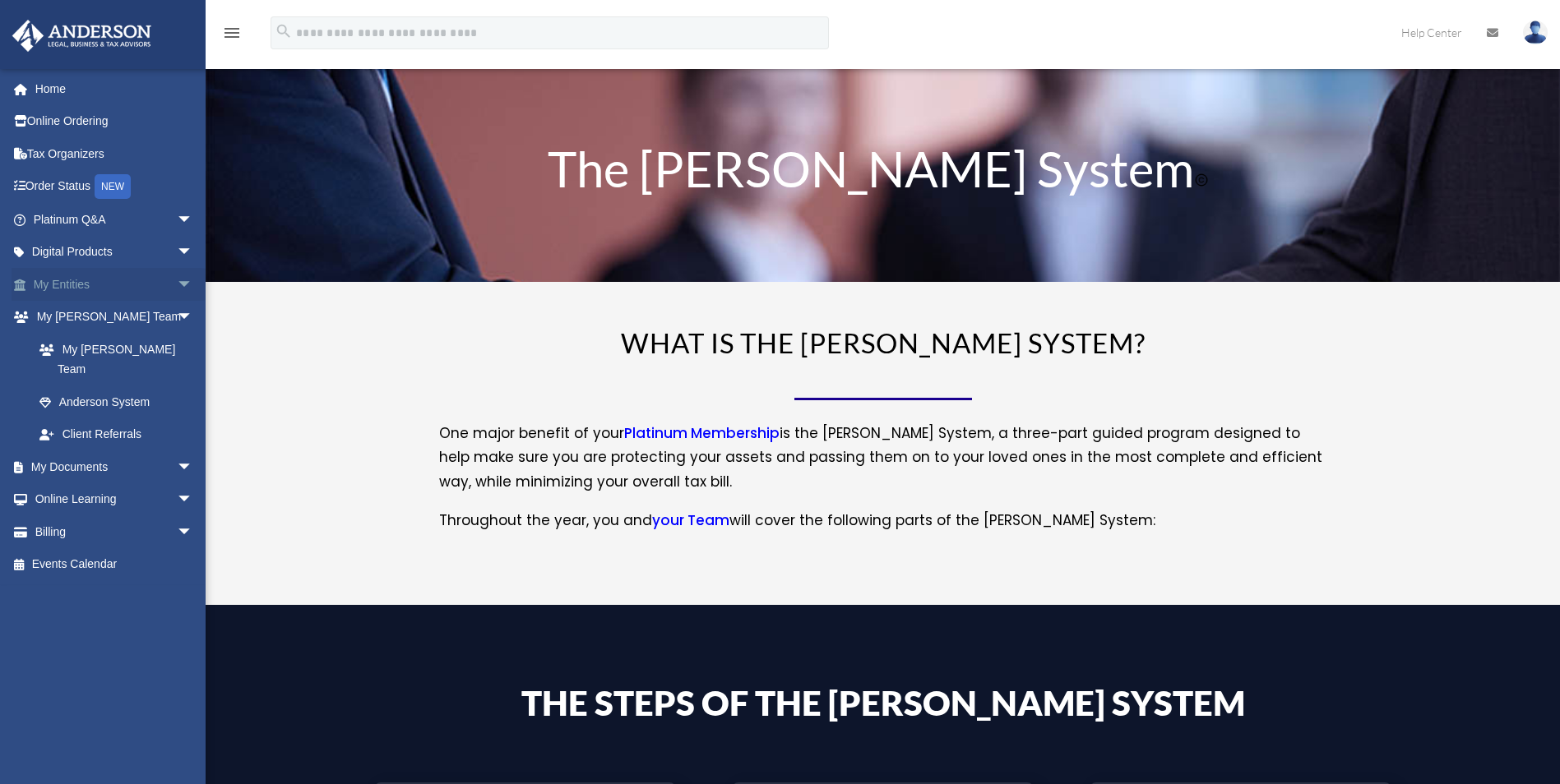
click at [177, 281] on span "arrow_drop_down" at bounding box center [193, 284] width 33 height 34
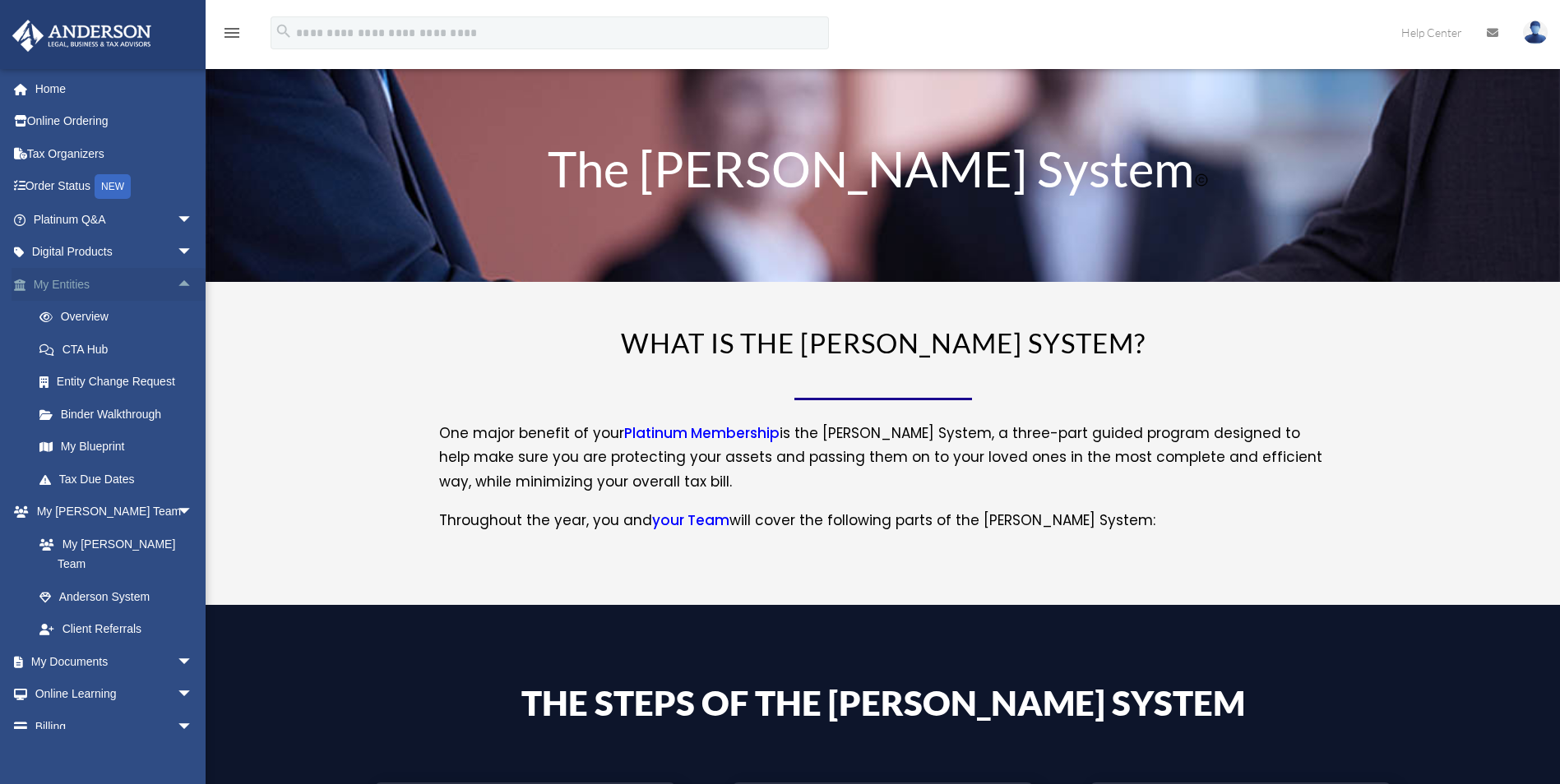
click at [177, 283] on span "arrow_drop_up" at bounding box center [193, 284] width 33 height 34
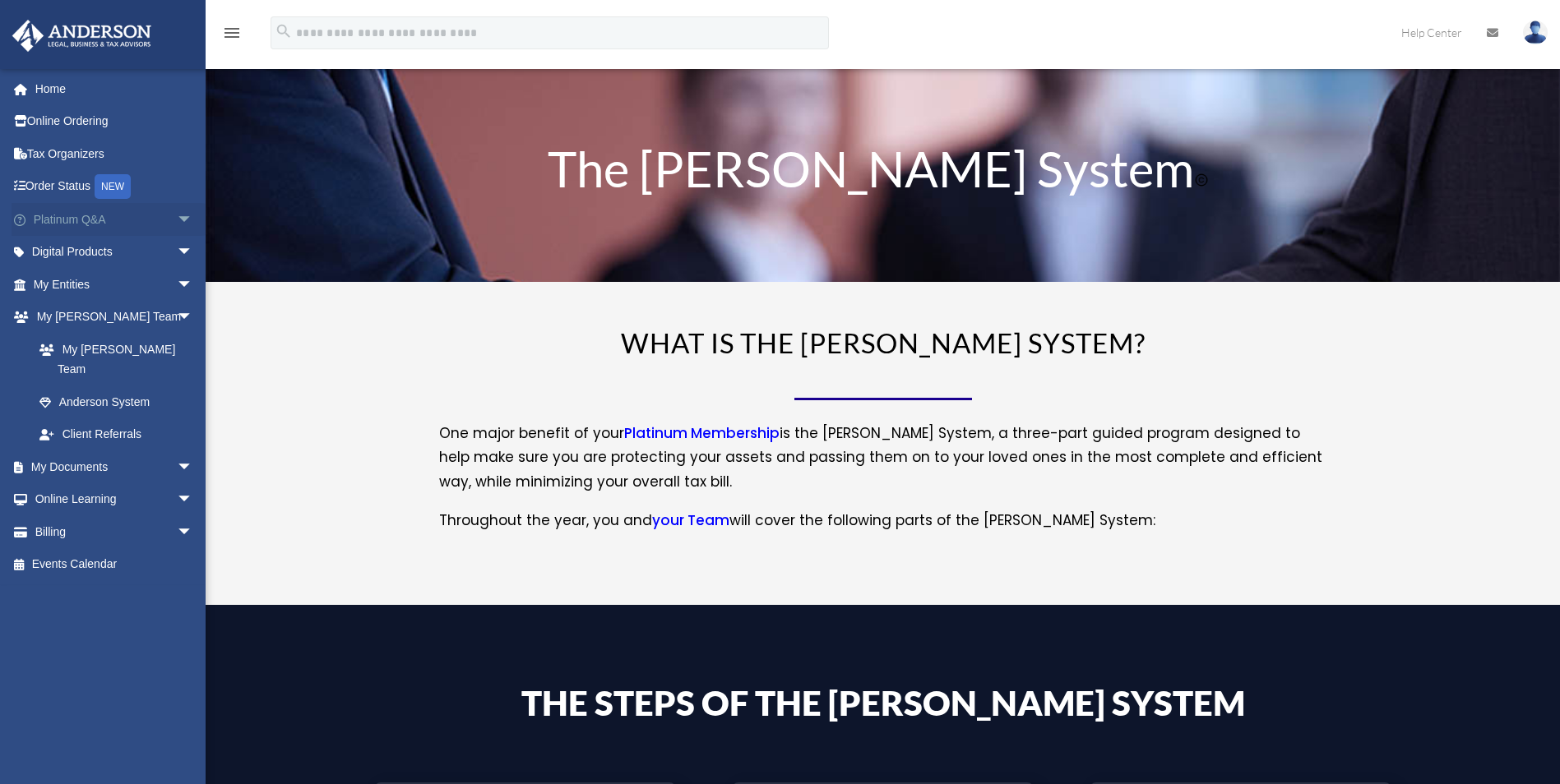
click at [177, 215] on span "arrow_drop_down" at bounding box center [193, 220] width 33 height 34
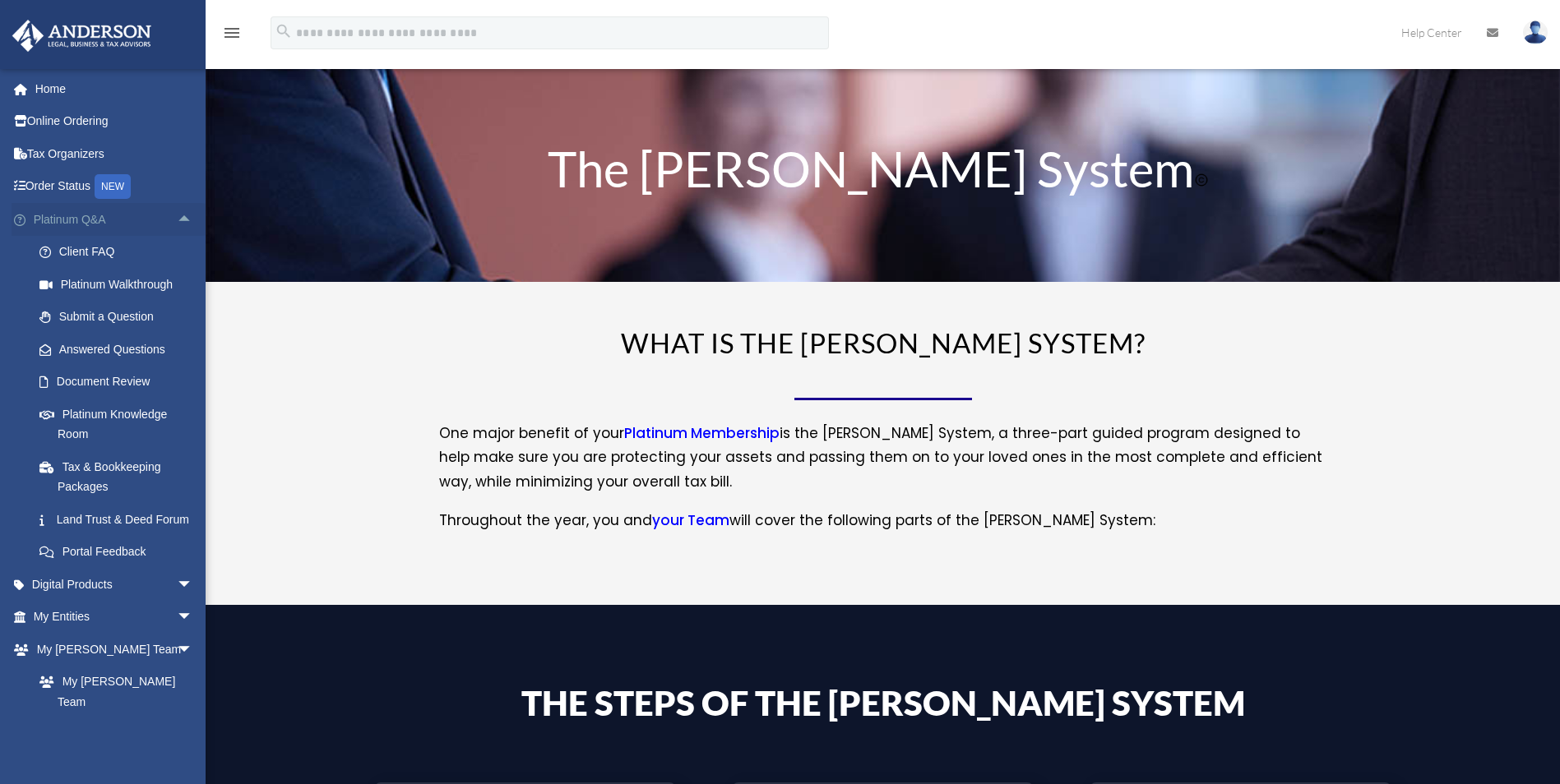
click at [177, 218] on span "arrow_drop_up" at bounding box center [193, 220] width 33 height 34
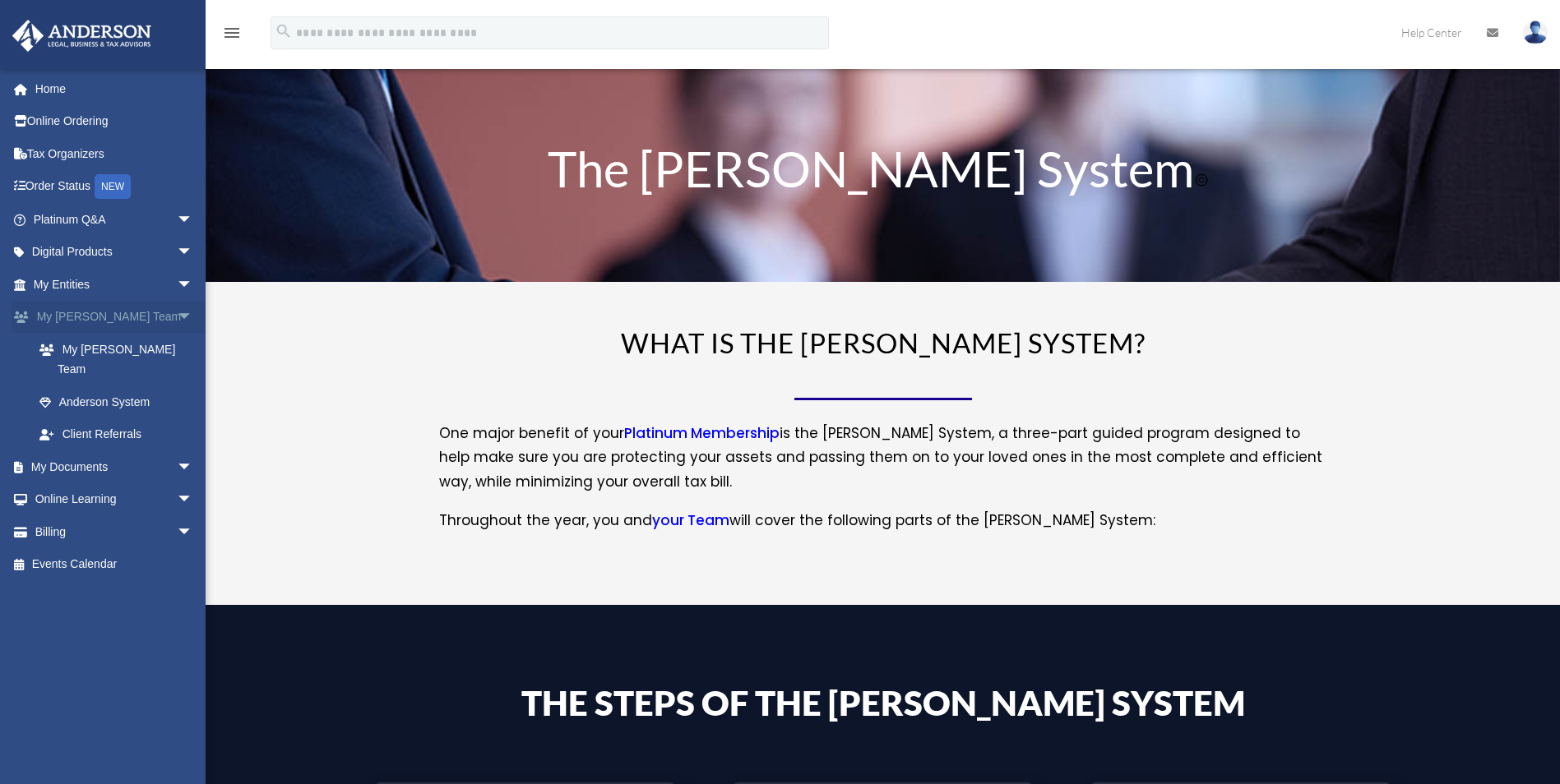
click at [177, 314] on span "arrow_drop_down" at bounding box center [193, 317] width 33 height 34
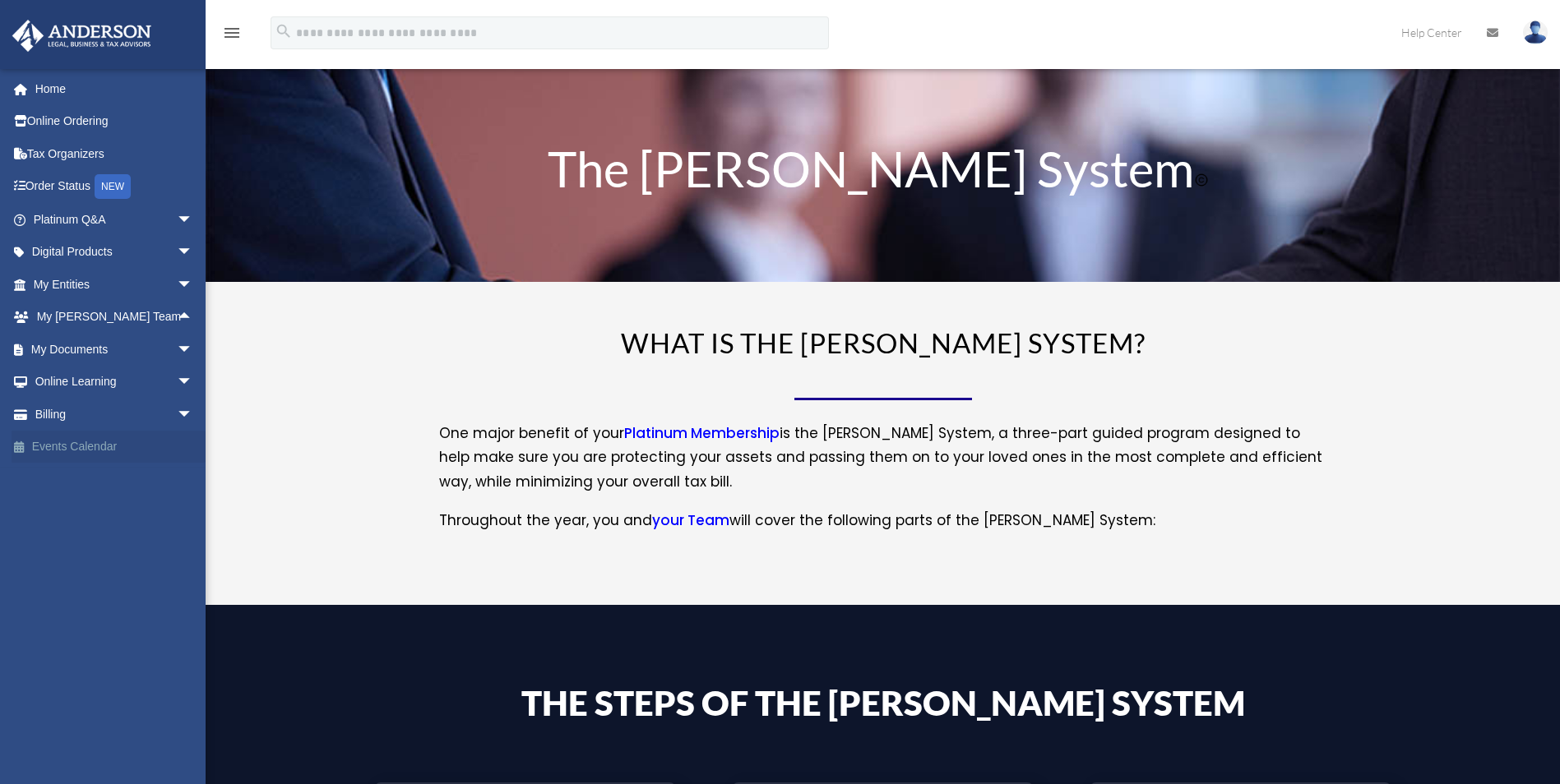
click at [85, 449] on link "Events Calendar" at bounding box center [114, 447] width 206 height 33
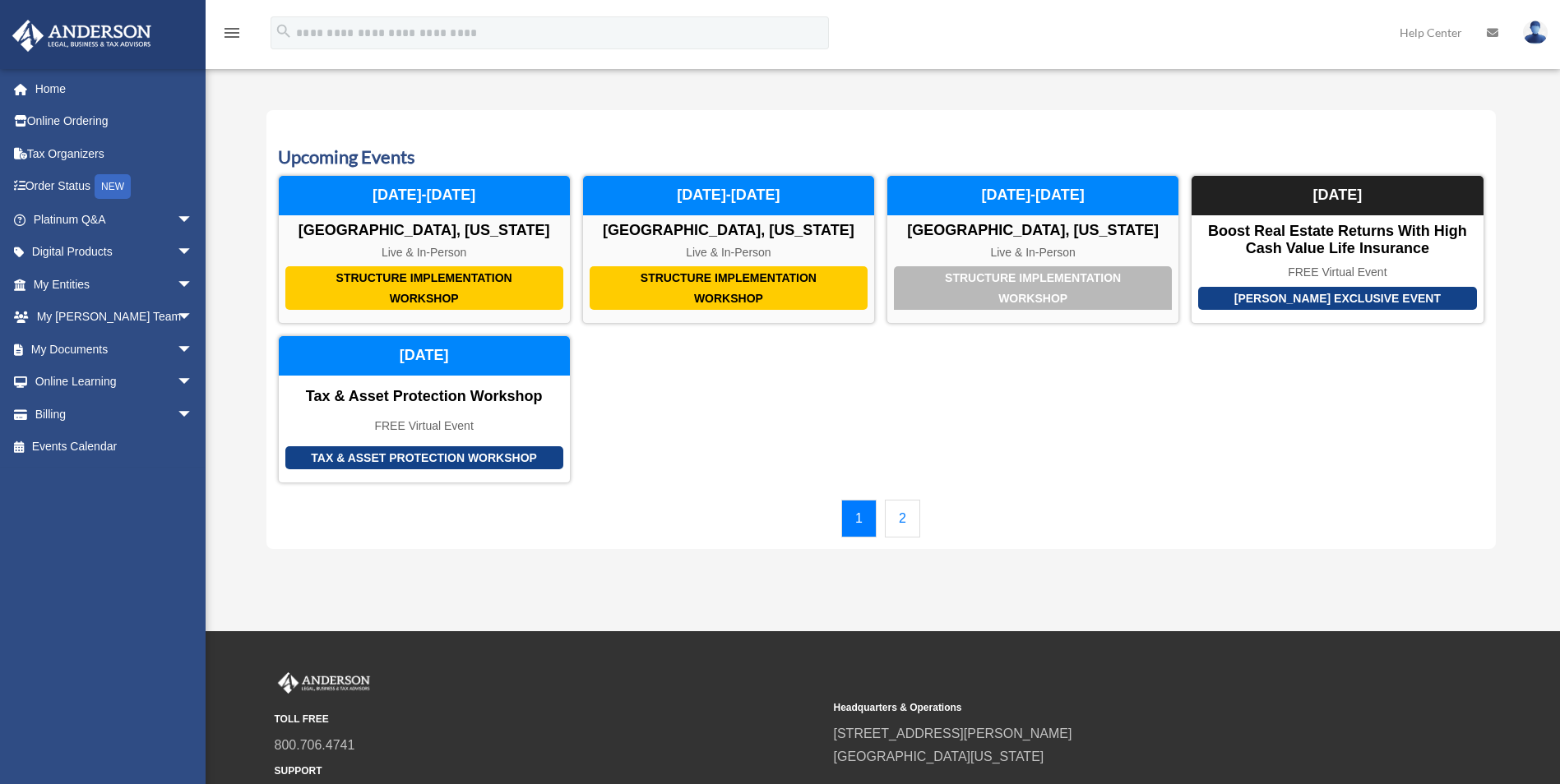
click at [926, 529] on div "1 2" at bounding box center [881, 519] width 1207 height 38
click at [901, 531] on link "2" at bounding box center [902, 519] width 35 height 38
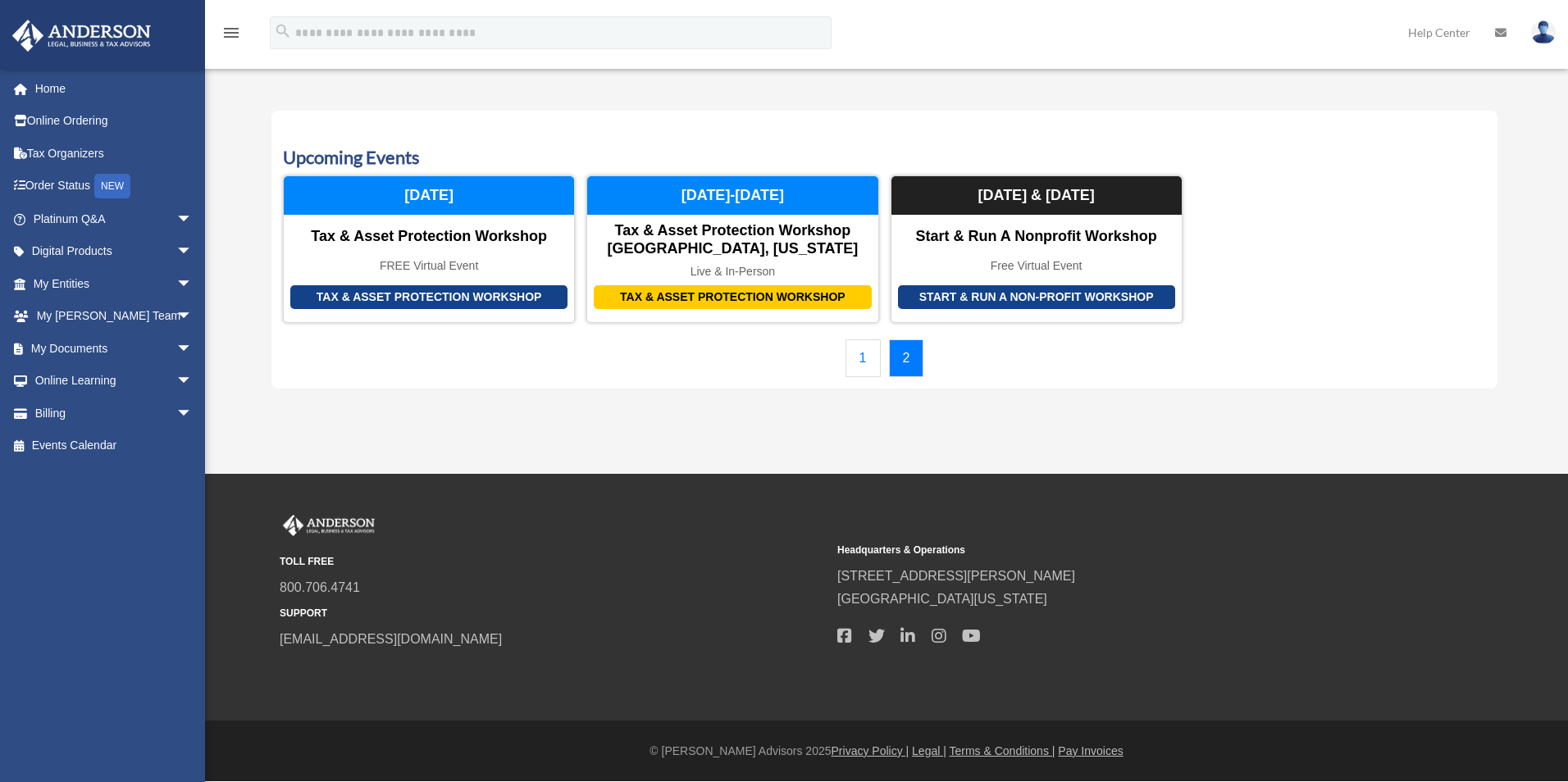
click at [862, 368] on link "1" at bounding box center [863, 358] width 35 height 38
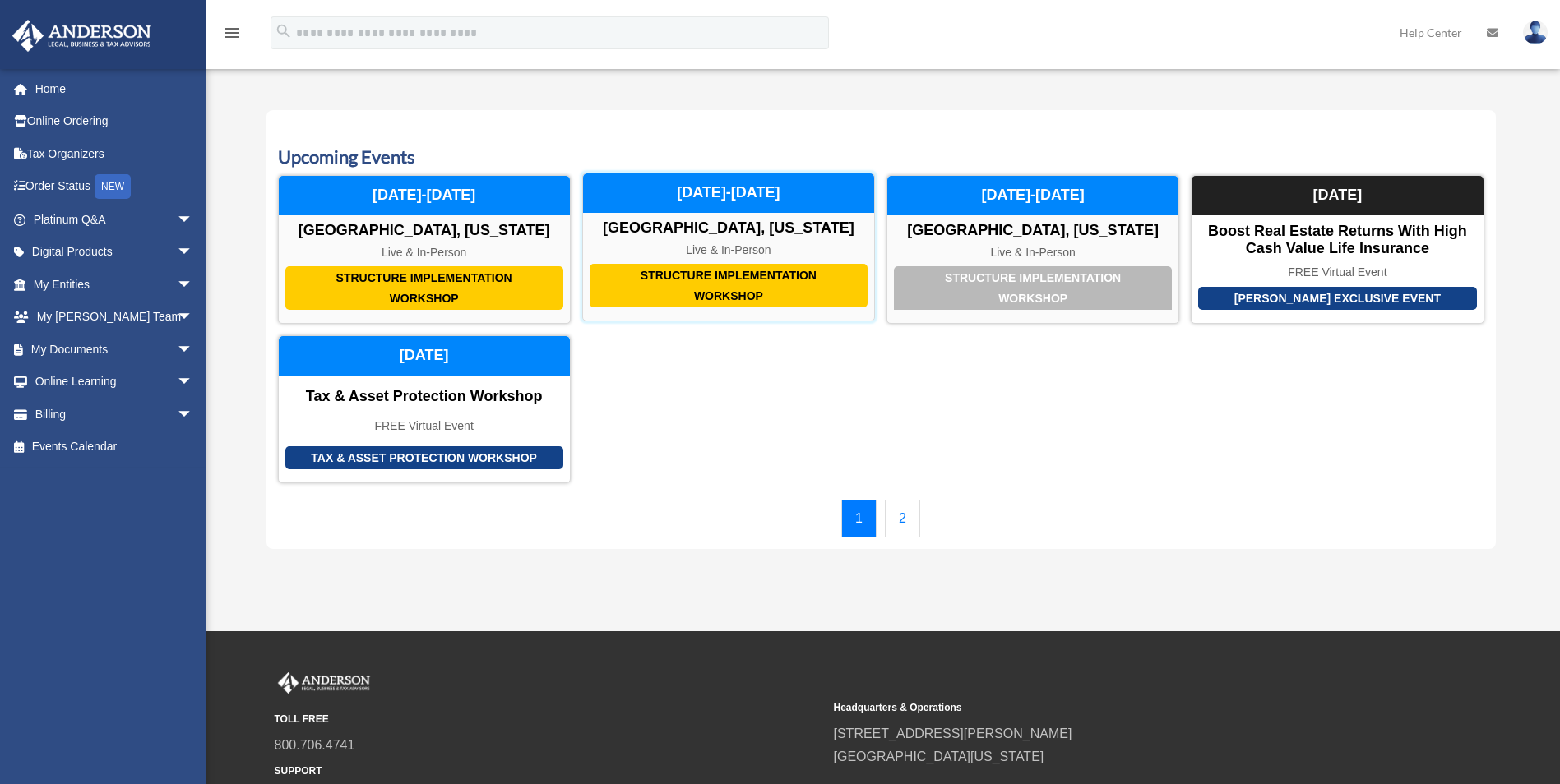
click at [739, 283] on div "Structure Implementation Workshop" at bounding box center [728, 285] width 278 height 44
